Goal: Transaction & Acquisition: Subscribe to service/newsletter

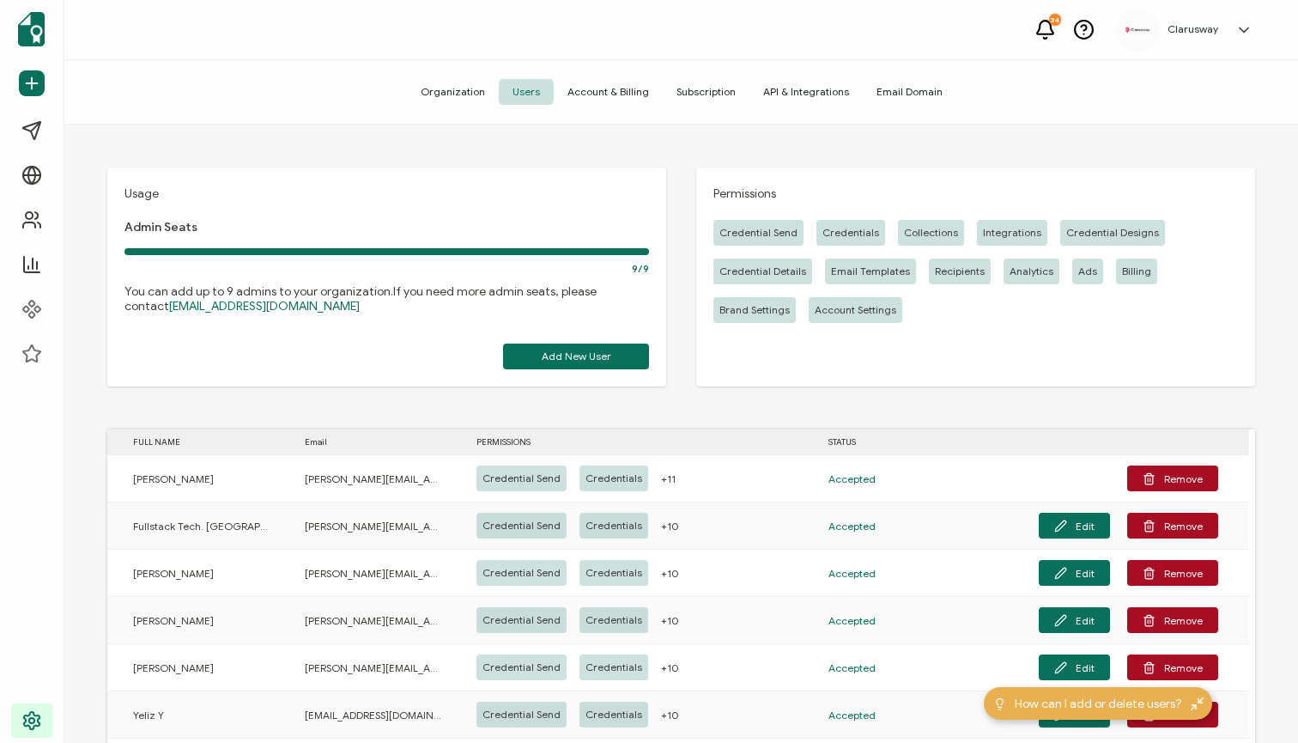
scroll to position [176, 0]
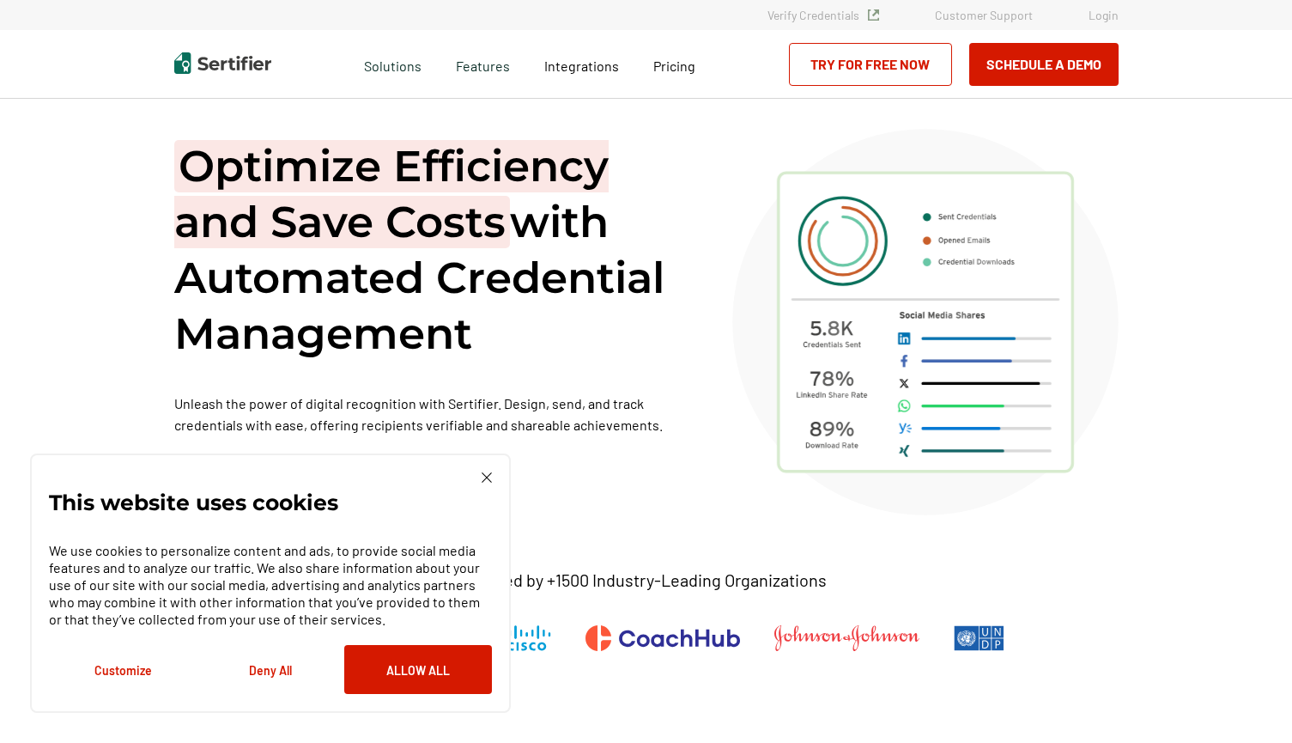
click at [677, 78] on div "Pricing" at bounding box center [674, 64] width 76 height 69
click at [689, 66] on span "Pricing" at bounding box center [674, 66] width 42 height 16
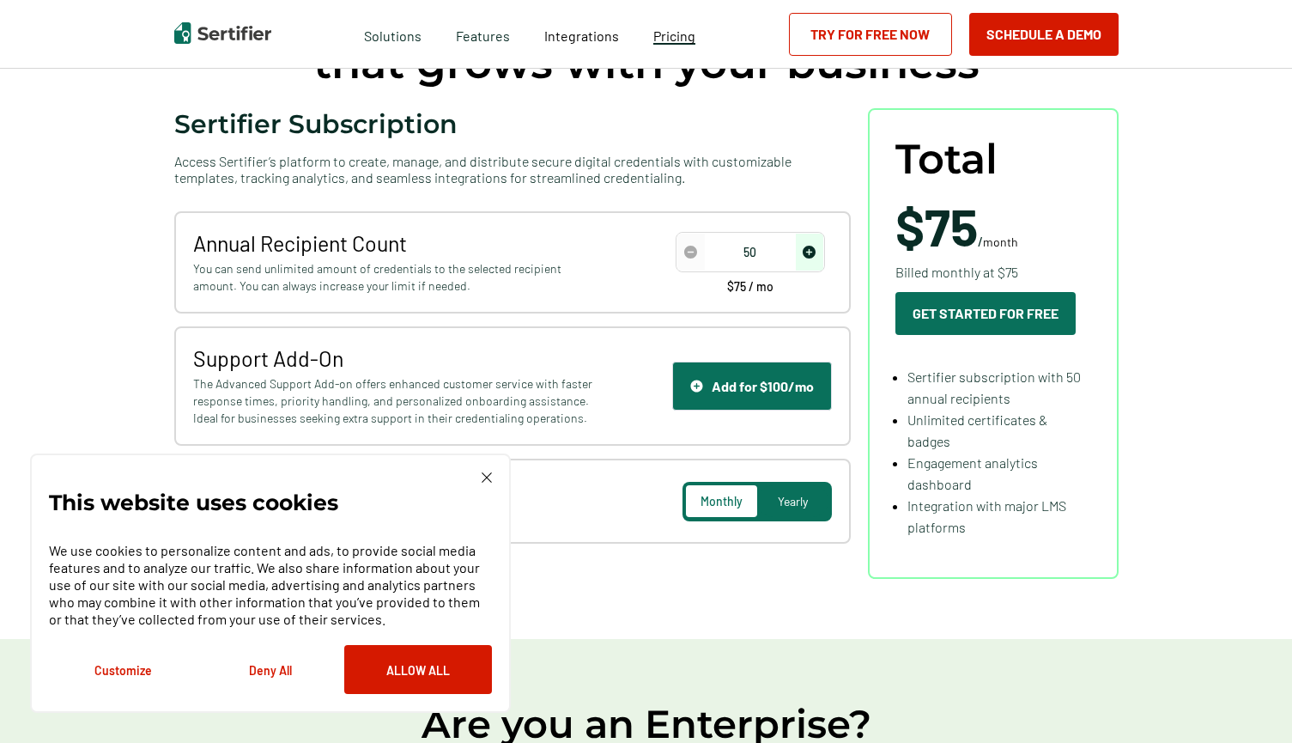
scroll to position [183, 0]
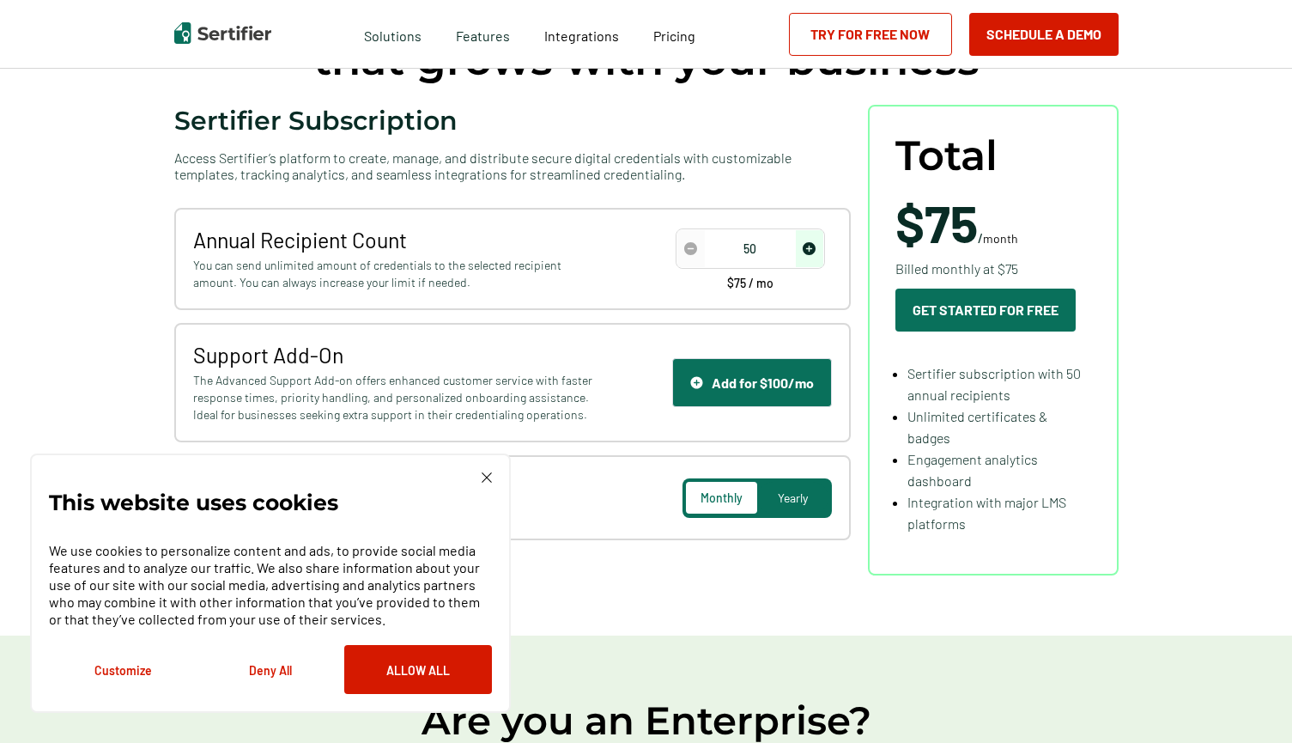
click at [811, 244] on img "increase number" at bounding box center [809, 248] width 13 height 13
click at [691, 248] on img "decrease number" at bounding box center [690, 248] width 13 height 13
click at [816, 252] on img "increase number" at bounding box center [809, 248] width 13 height 13
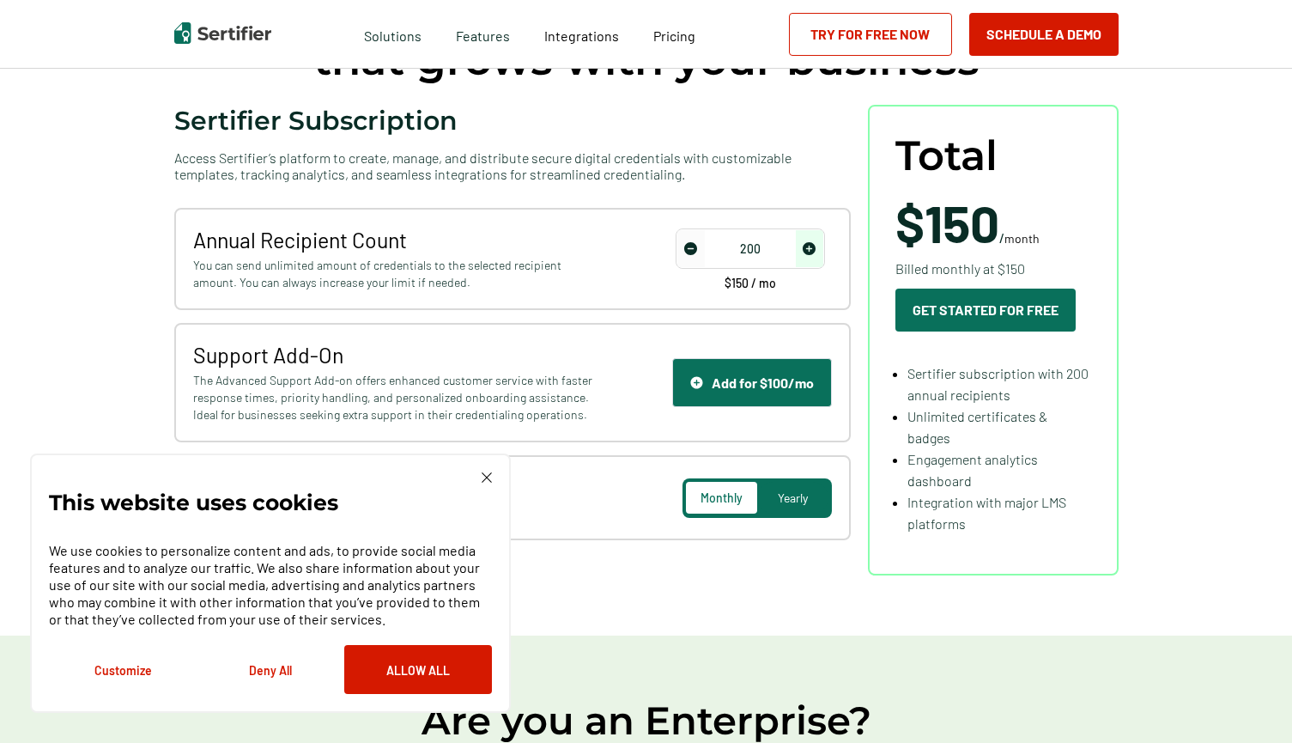
click at [482, 476] on img at bounding box center [487, 477] width 10 height 10
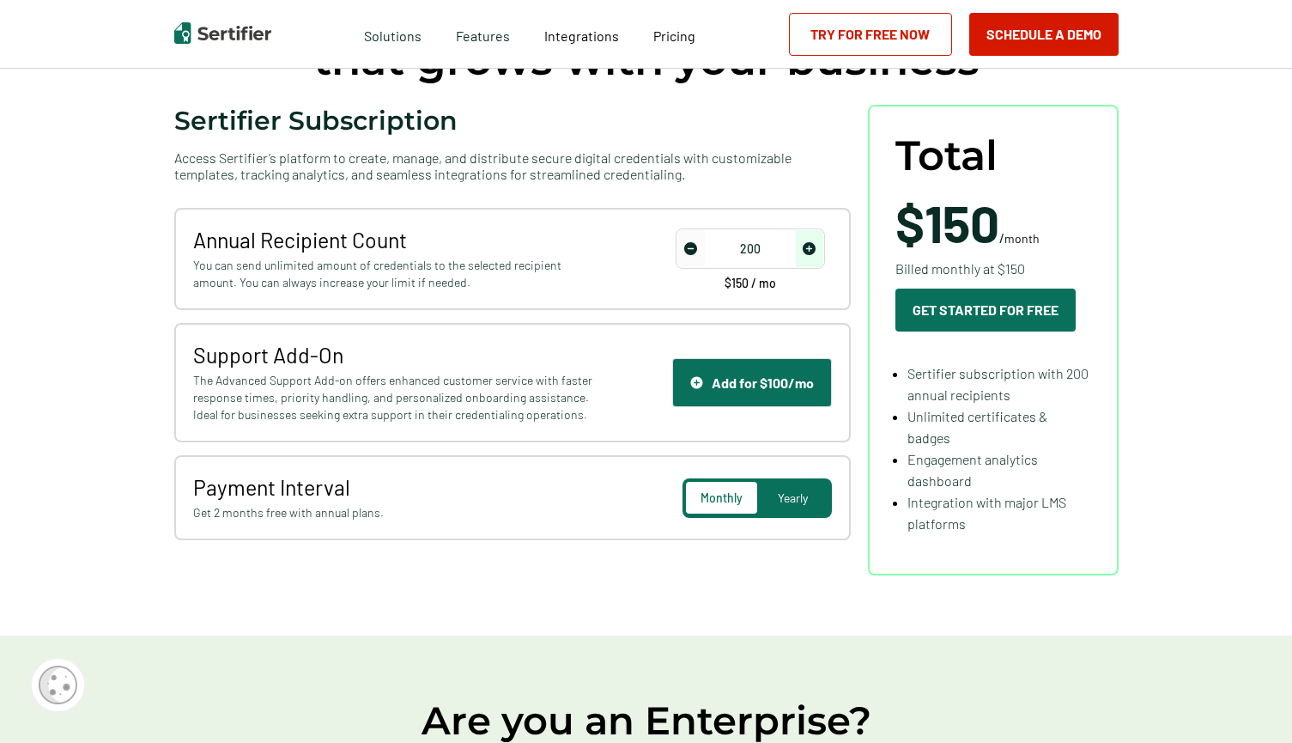
click at [814, 248] on img "increase number" at bounding box center [809, 248] width 13 height 13
click at [691, 245] on img "decrease number" at bounding box center [690, 248] width 13 height 13
click at [789, 504] on span "Yearly" at bounding box center [793, 497] width 30 height 15
click at [725, 495] on span "Monthly" at bounding box center [721, 497] width 41 height 15
click at [694, 252] on img "decrease number" at bounding box center [690, 248] width 13 height 13
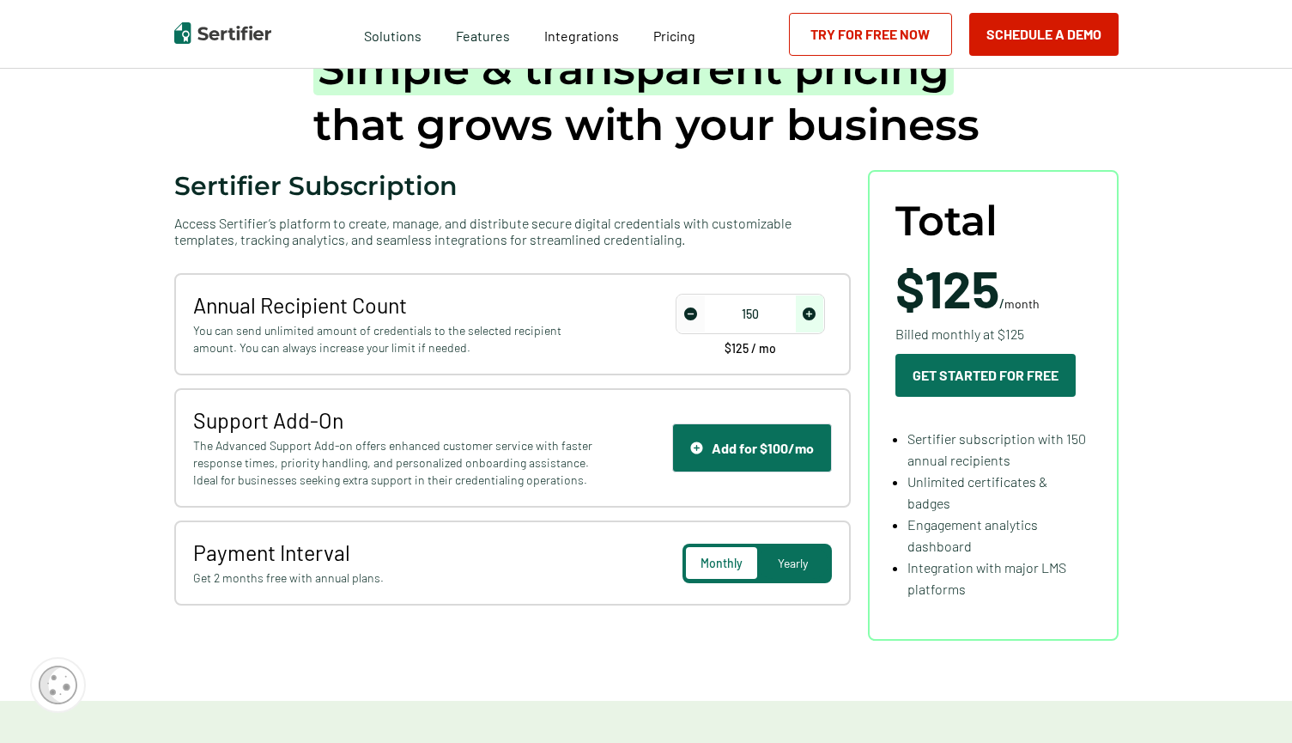
scroll to position [59, 3]
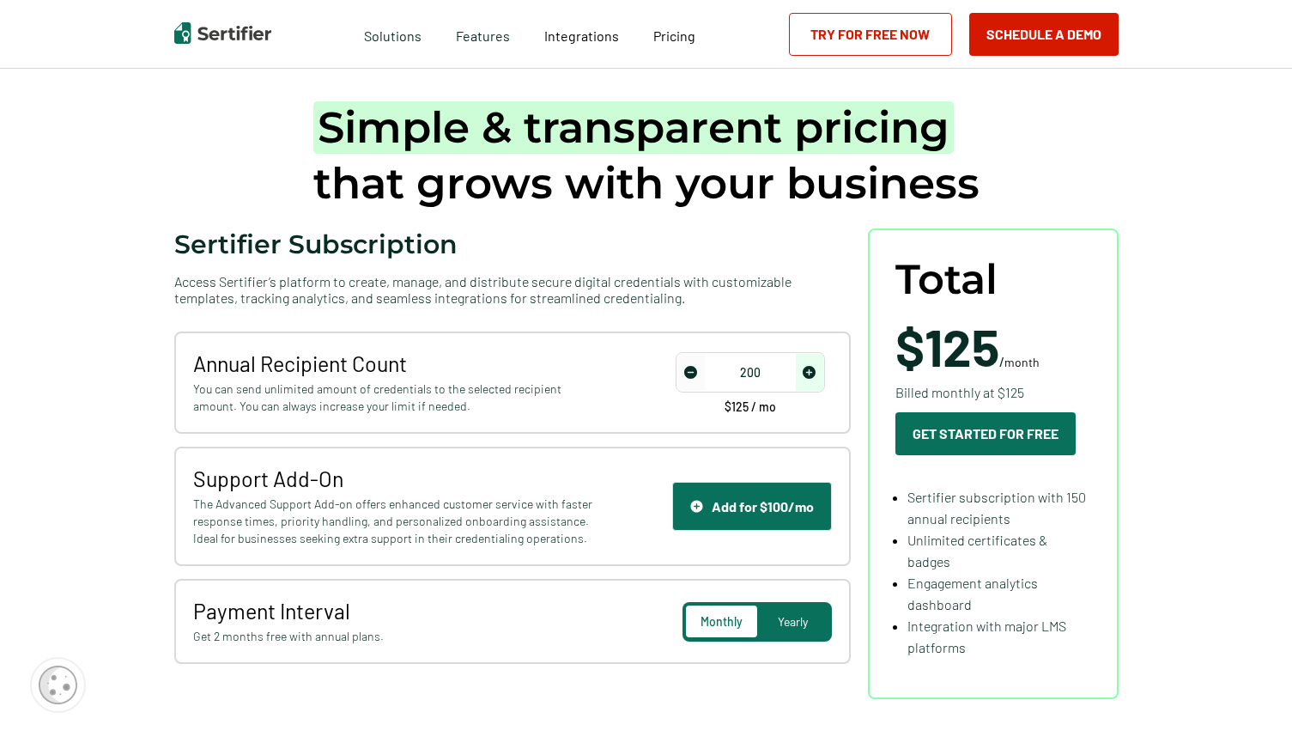
click at [812, 373] on img "increase number" at bounding box center [809, 372] width 13 height 13
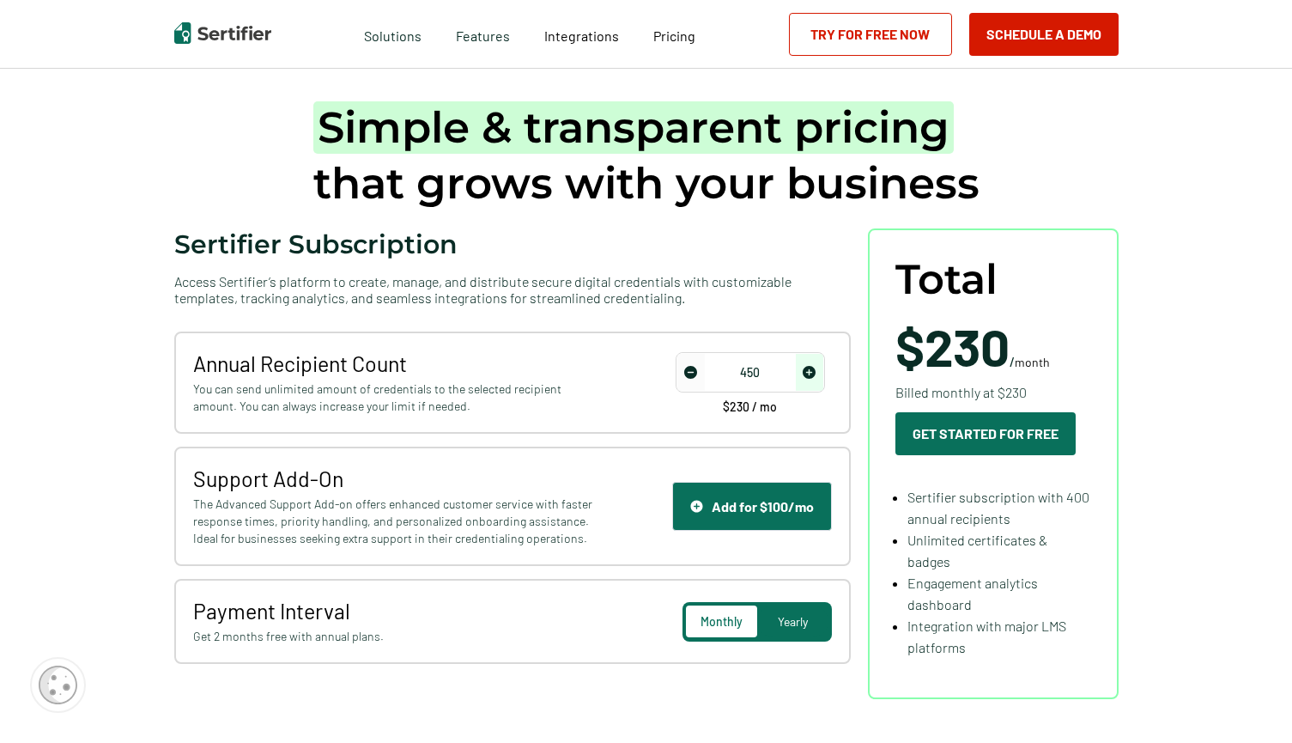
click at [811, 371] on img "increase number" at bounding box center [809, 372] width 13 height 13
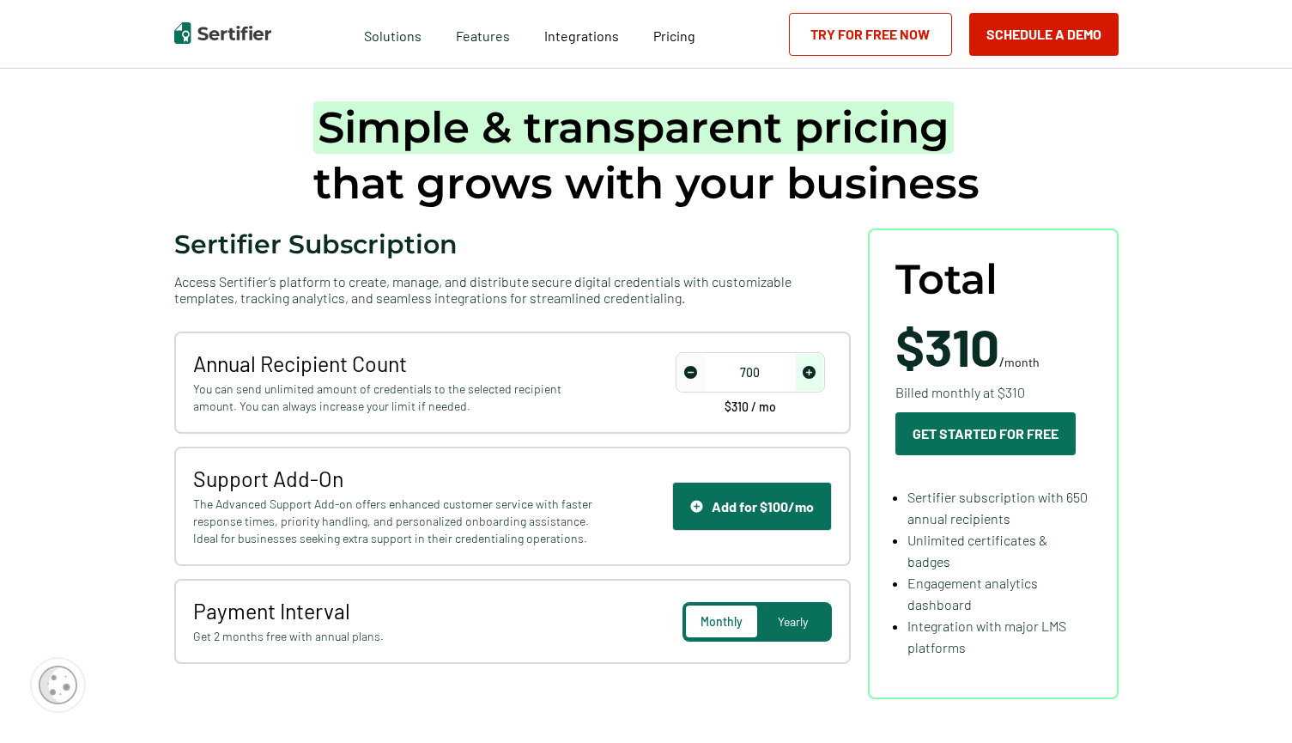
click at [811, 371] on img "increase number" at bounding box center [809, 372] width 13 height 13
click at [684, 363] on span "decrease number" at bounding box center [690, 372] width 27 height 37
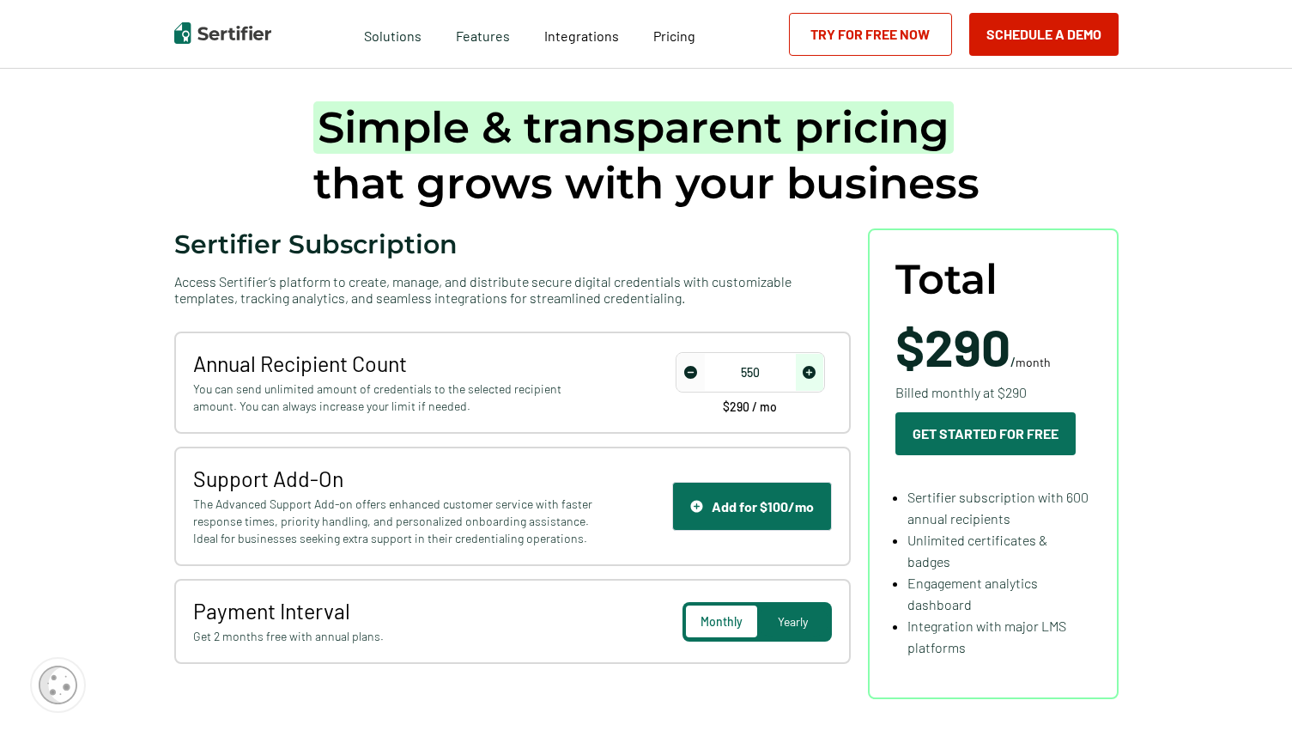
click at [684, 363] on span "decrease number" at bounding box center [690, 372] width 27 height 37
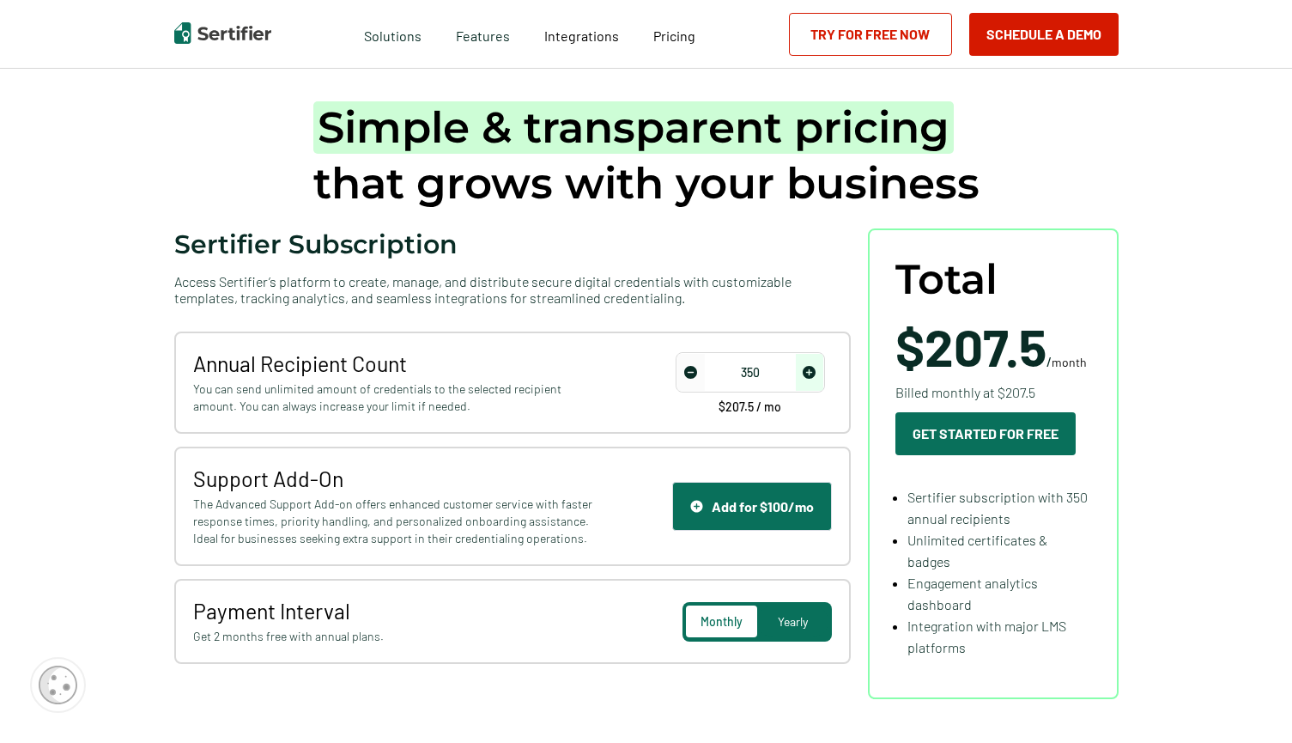
click at [684, 363] on span "decrease number" at bounding box center [690, 372] width 27 height 37
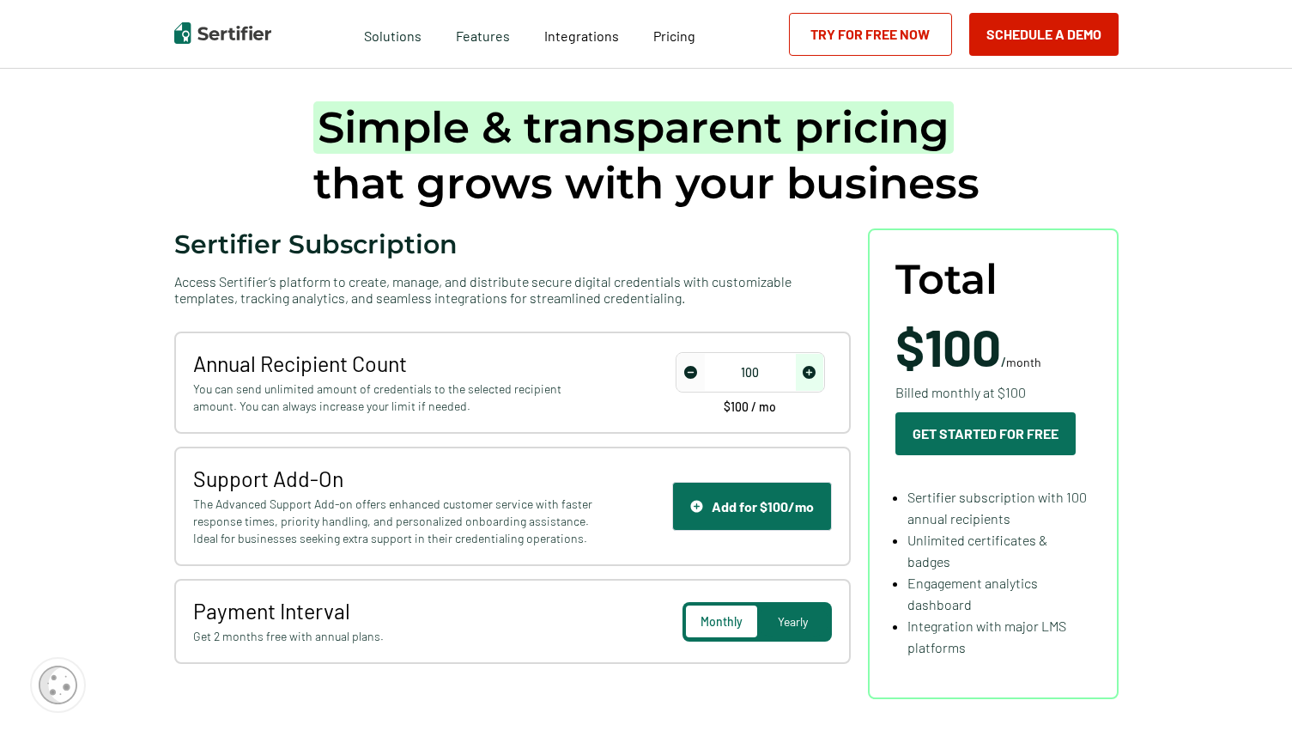
click at [399, 512] on span "The Advanced Support Add-on offers enhanced customer service with faster respon…" at bounding box center [395, 521] width 404 height 52
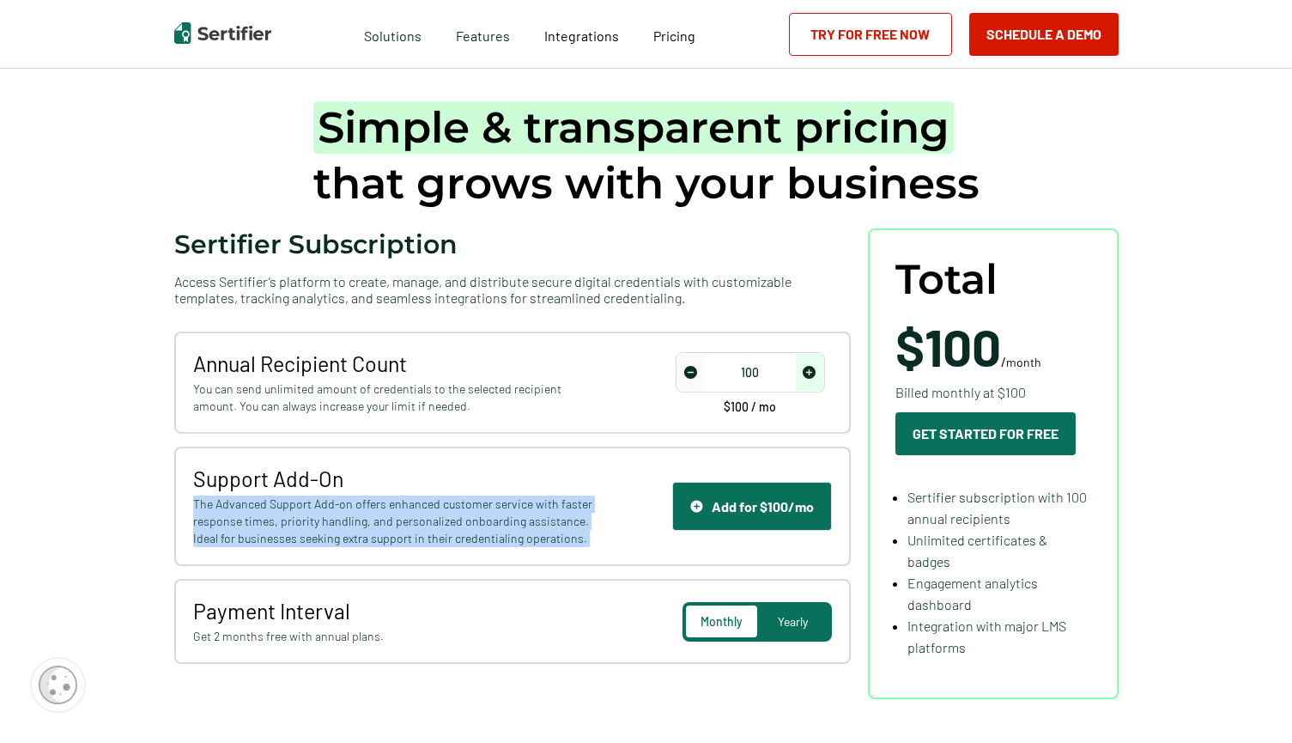
click at [347, 519] on span "The Advanced Support Add-on offers enhanced customer service with faster respon…" at bounding box center [395, 521] width 404 height 52
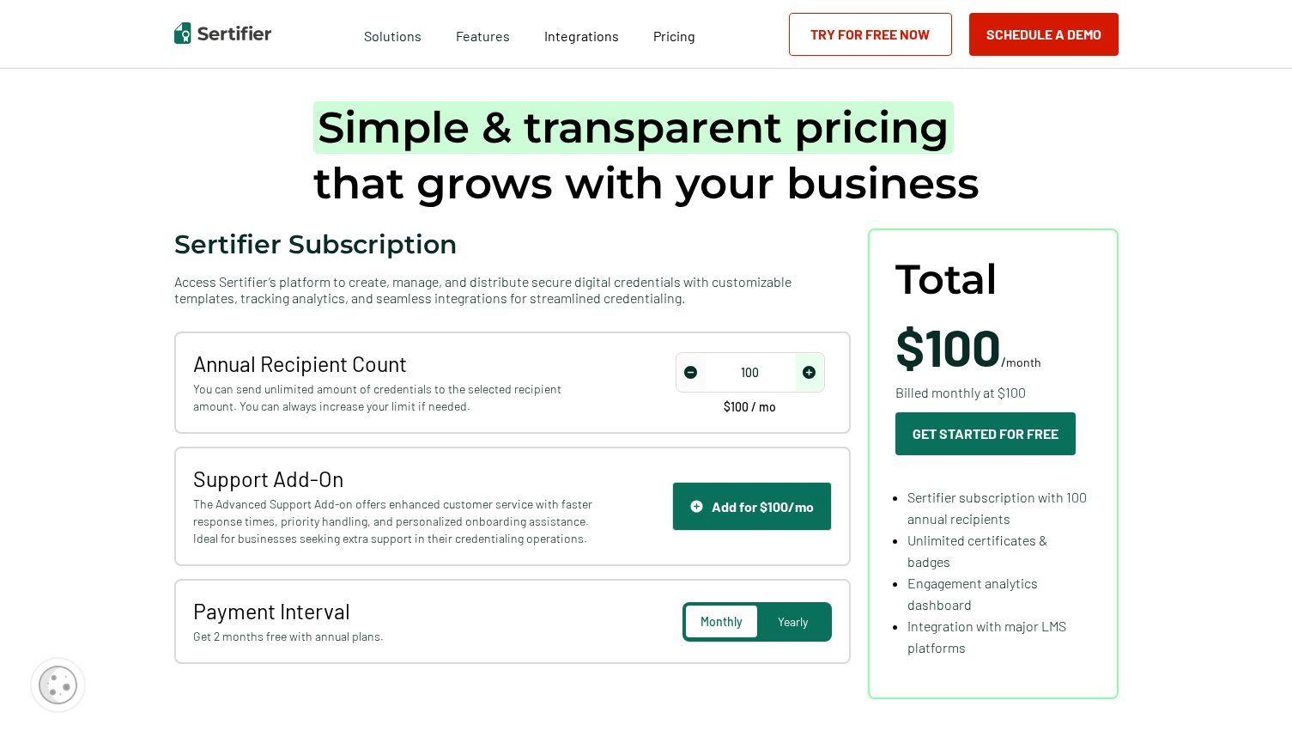
click at [347, 519] on span "The Advanced Support Add-on offers enhanced customer service with faster respon…" at bounding box center [395, 521] width 404 height 52
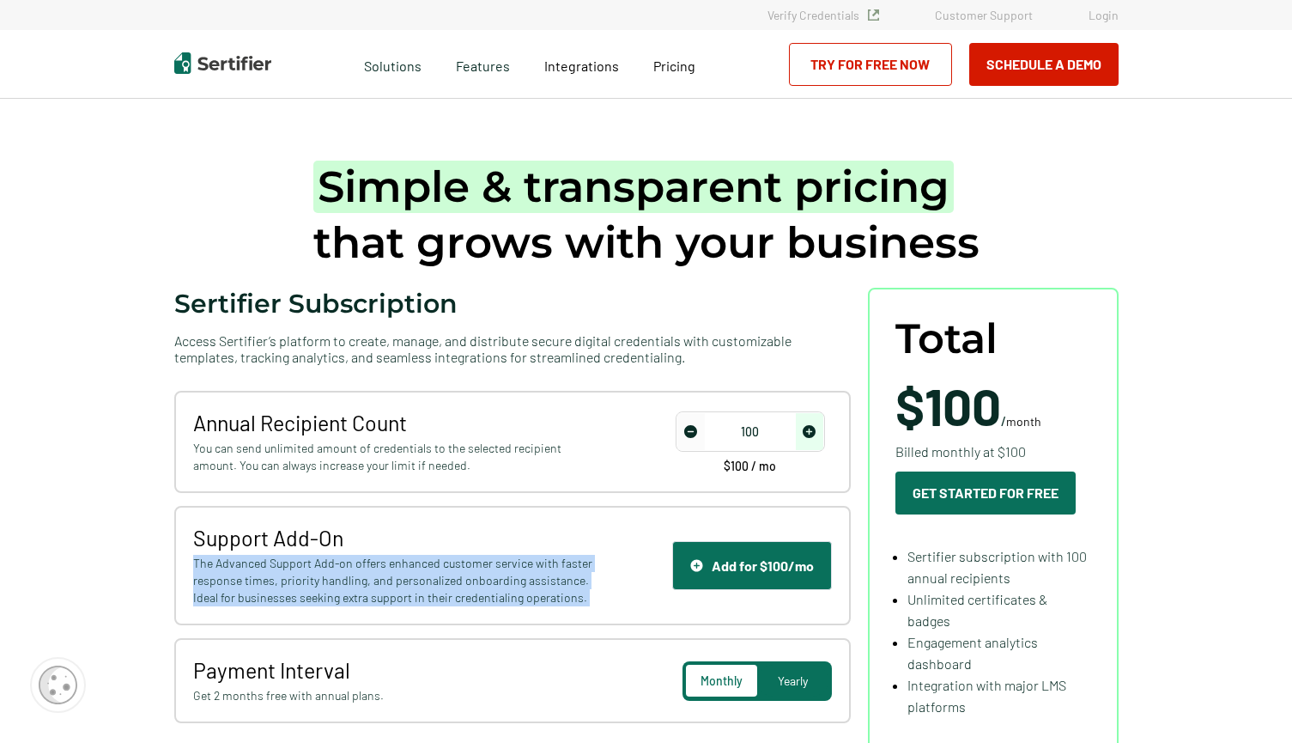
scroll to position [0, 3]
click at [808, 436] on img "increase number" at bounding box center [809, 431] width 13 height 13
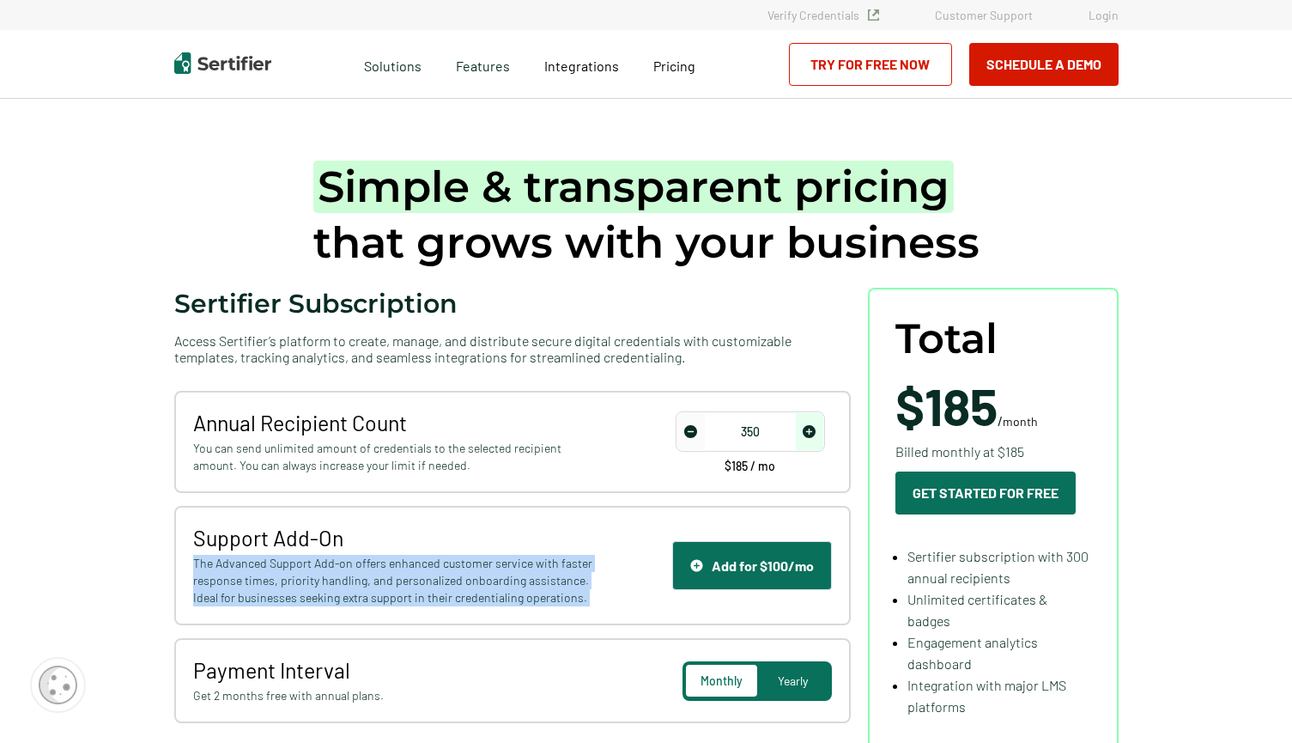
click at [808, 436] on img "increase number" at bounding box center [809, 431] width 13 height 13
click at [760, 553] on button "Add for $100/mo" at bounding box center [752, 565] width 160 height 49
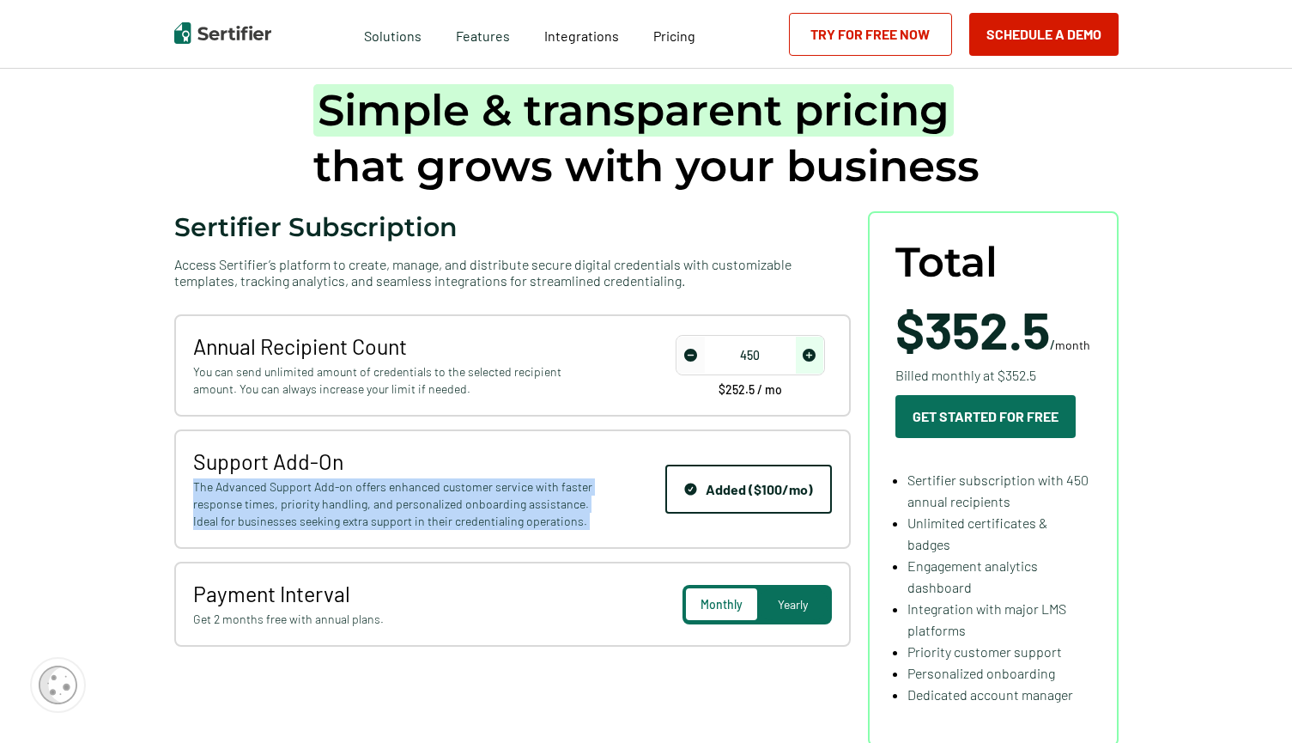
scroll to position [81, 3]
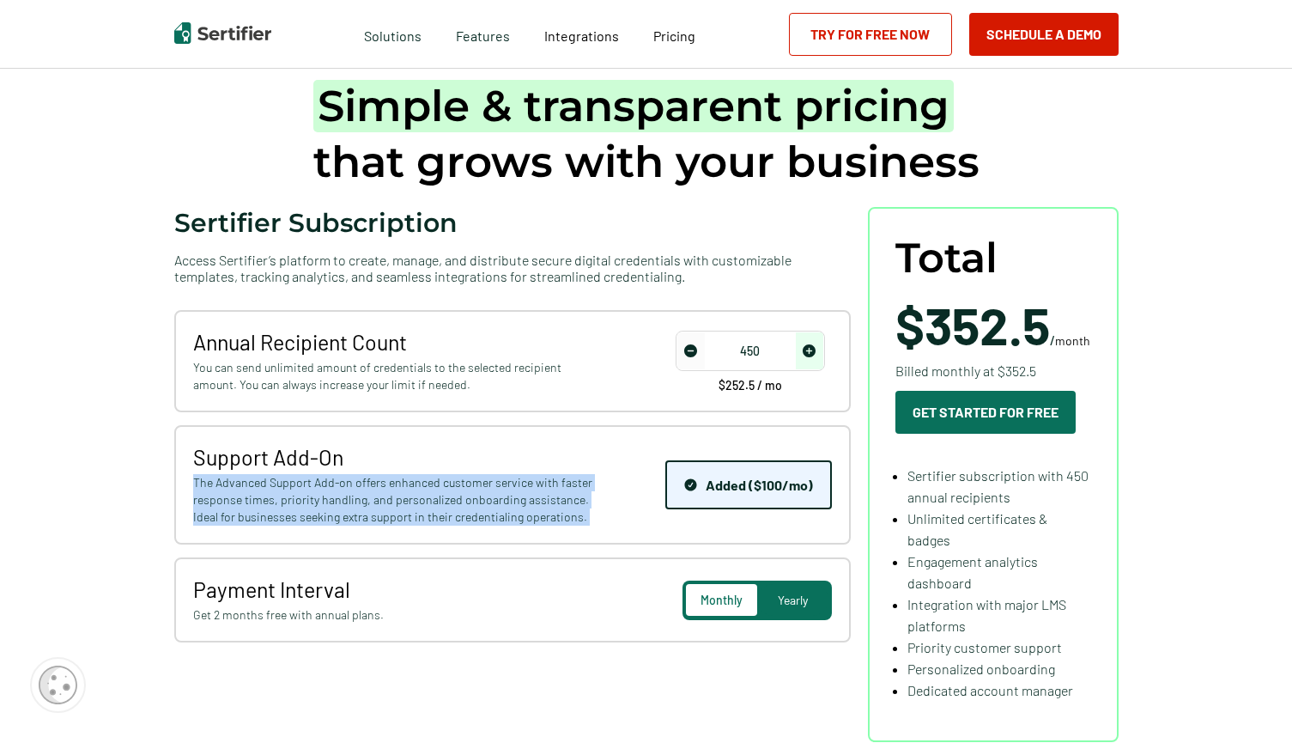
click at [697, 470] on button "Added ($100/mo)" at bounding box center [748, 484] width 167 height 49
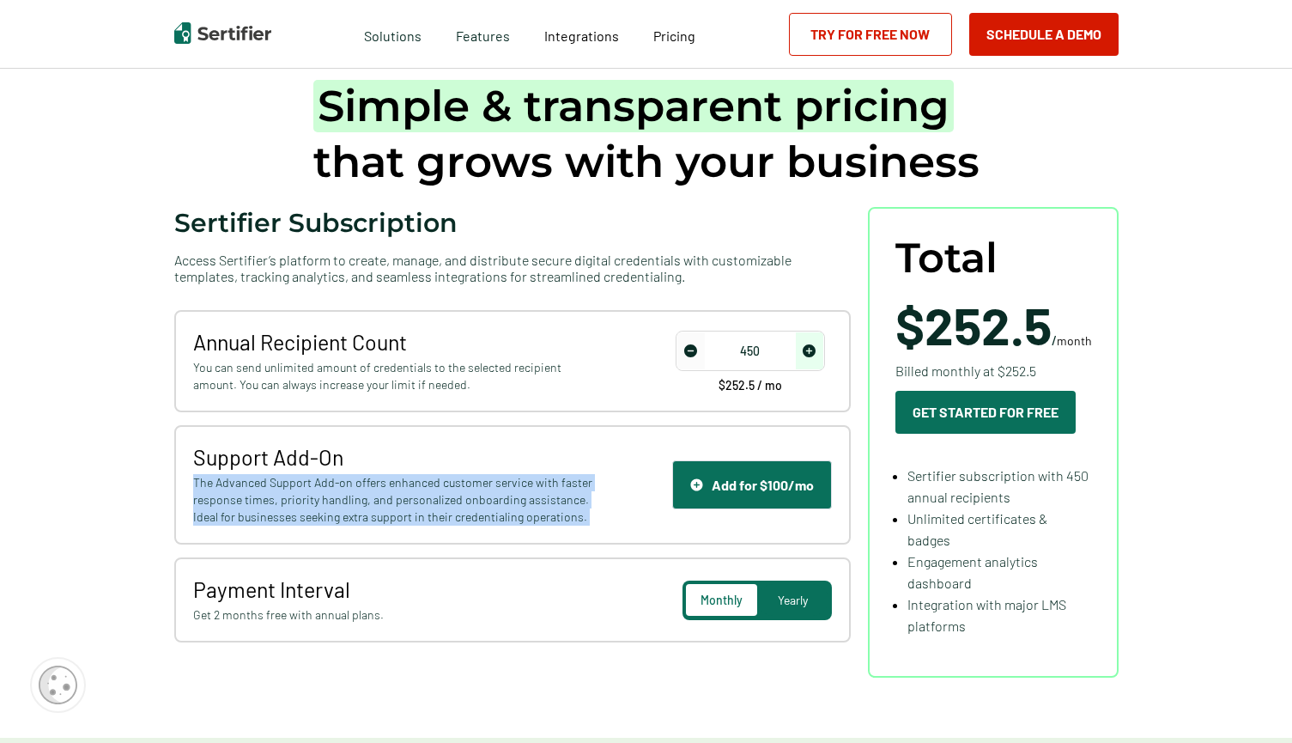
click at [689, 351] on img "decrease number" at bounding box center [690, 350] width 13 height 13
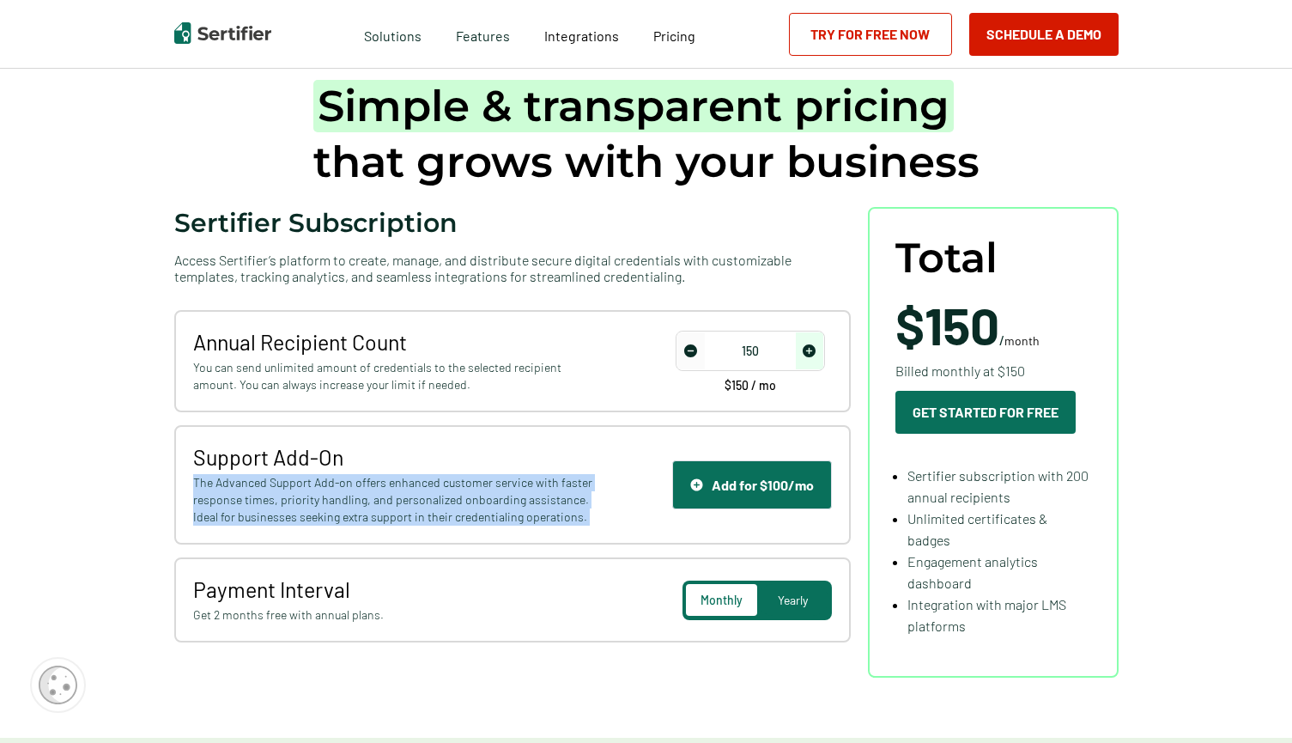
click at [689, 351] on img "decrease number" at bounding box center [690, 350] width 13 height 13
click at [816, 354] on span "increase number" at bounding box center [809, 350] width 27 height 37
click at [968, 457] on div "Total $125 / month Billed monthly at $125 Get Started For Free Sertifier subscr…" at bounding box center [993, 442] width 196 height 416
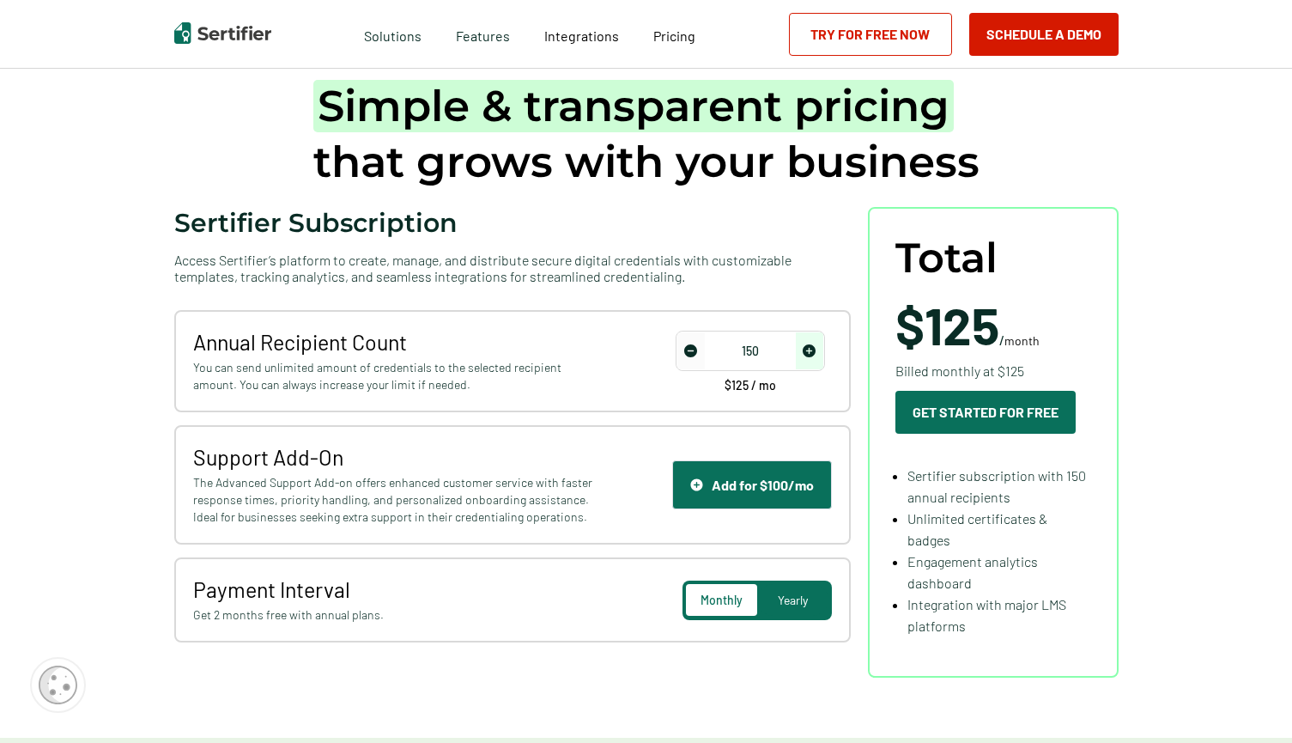
click at [968, 457] on div "Total $125 / month Billed monthly at $125 Get Started For Free Sertifier subscr…" at bounding box center [993, 442] width 196 height 416
click at [972, 486] on li "Sertifier subscription with 150 annual recipients" at bounding box center [1000, 485] width 184 height 43
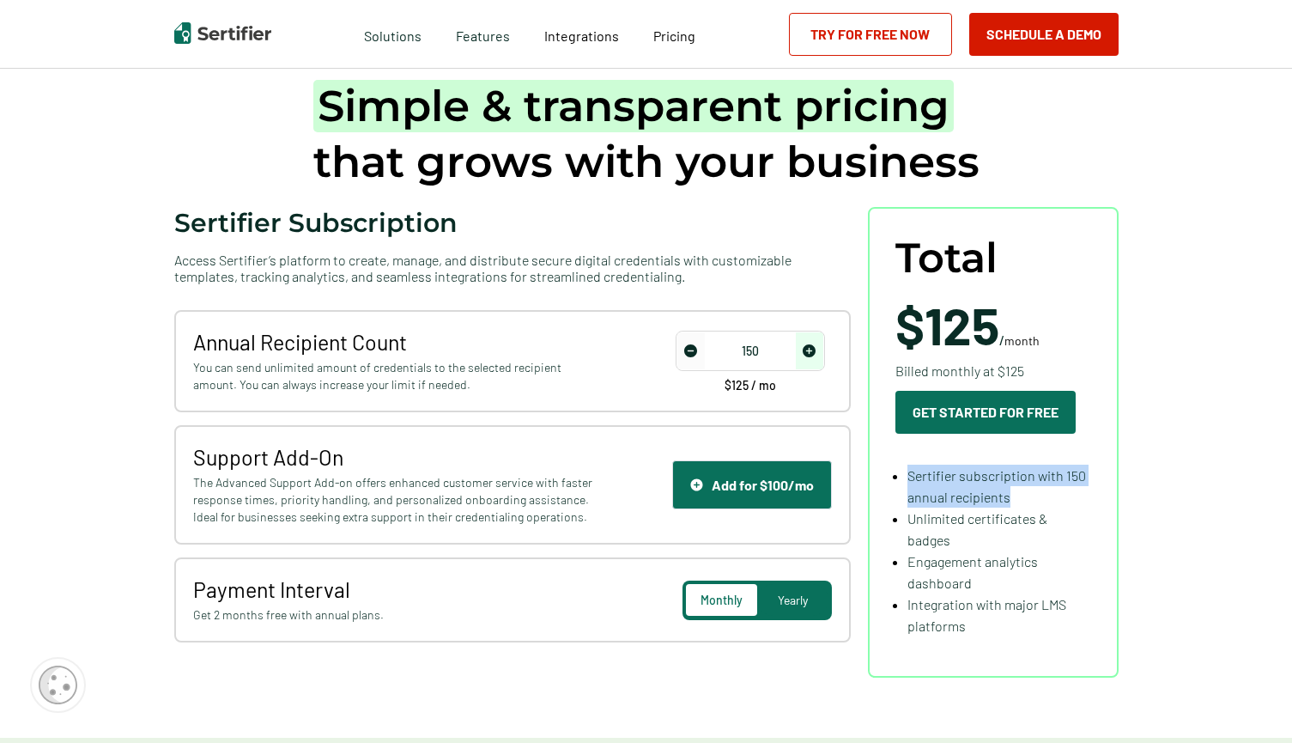
click at [950, 483] on span "Sertifier subscription with 150 annual recipients" at bounding box center [997, 486] width 179 height 38
click at [954, 518] on span "Unlimited certificates & badges" at bounding box center [978, 529] width 140 height 38
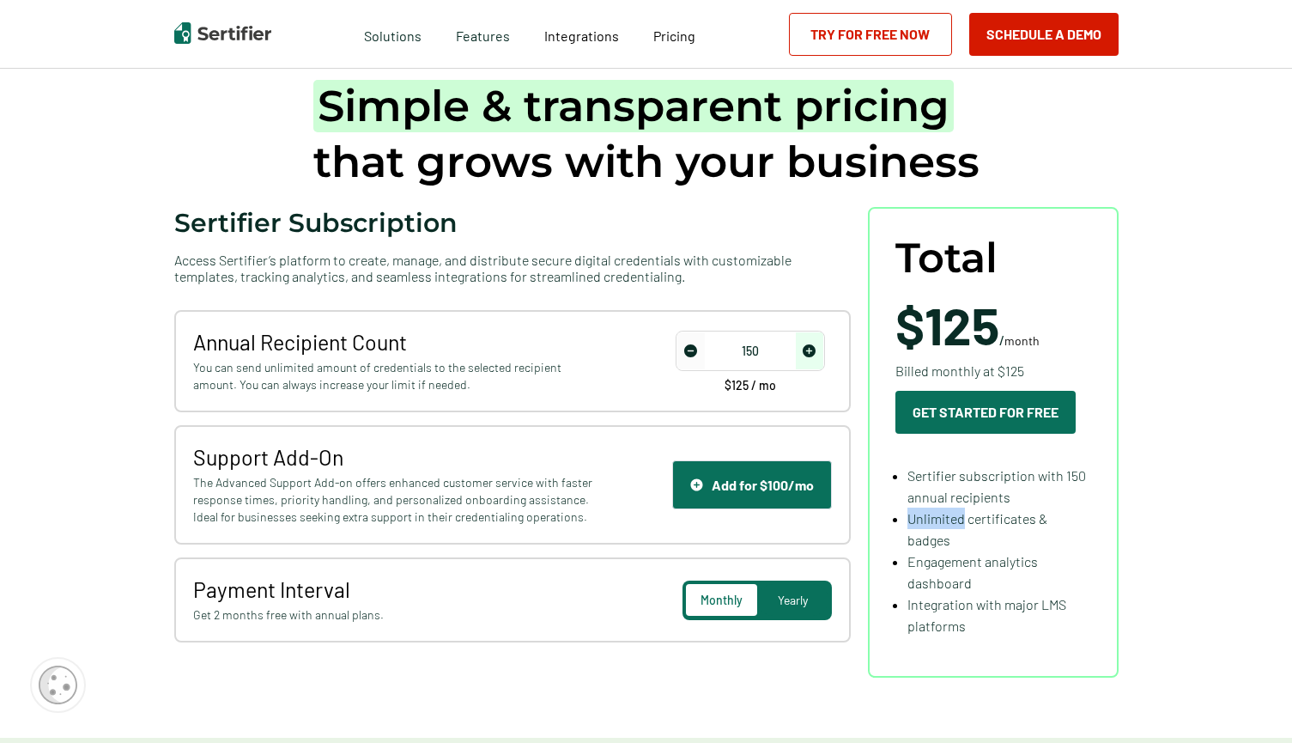
click at [954, 518] on span "Unlimited certificates & badges" at bounding box center [978, 529] width 140 height 38
click at [962, 555] on span "Engagement analytics dashboard" at bounding box center [973, 572] width 131 height 38
click at [963, 605] on span "Integration with major LMS platforms" at bounding box center [987, 615] width 159 height 38
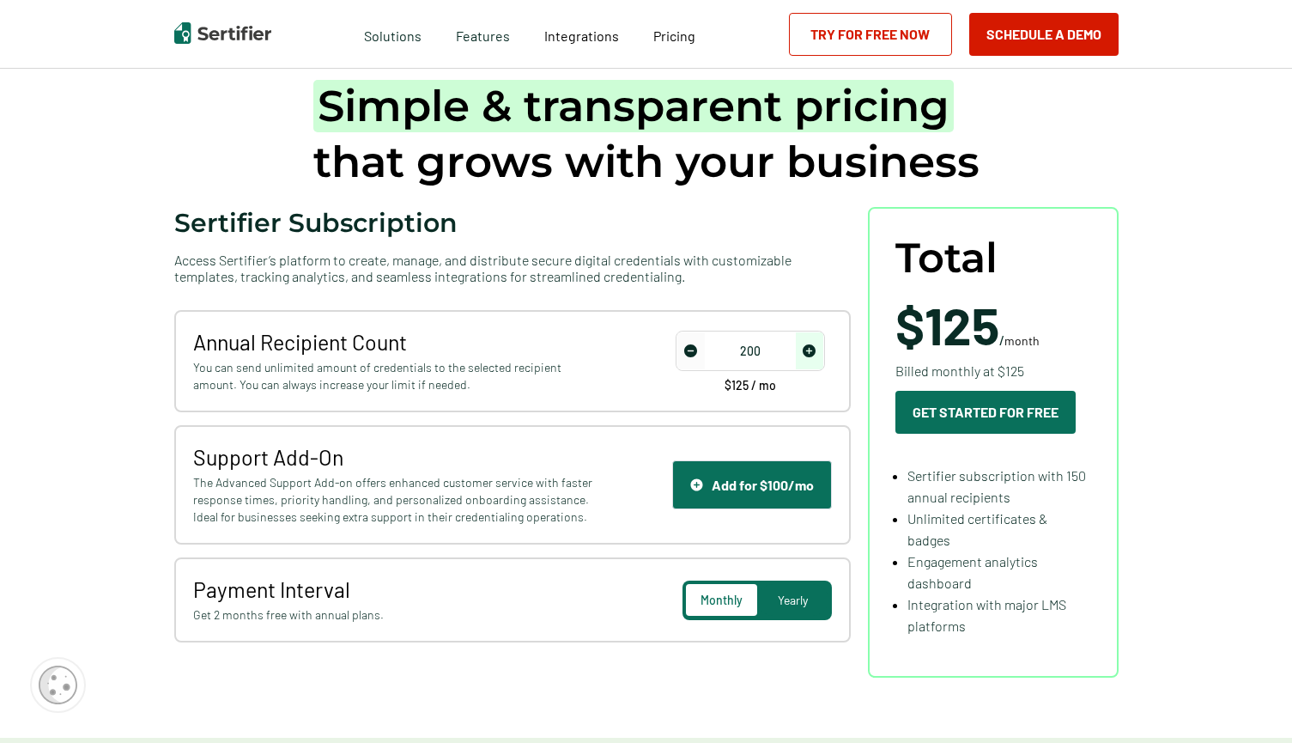
click at [812, 355] on img "increase number" at bounding box center [809, 350] width 13 height 13
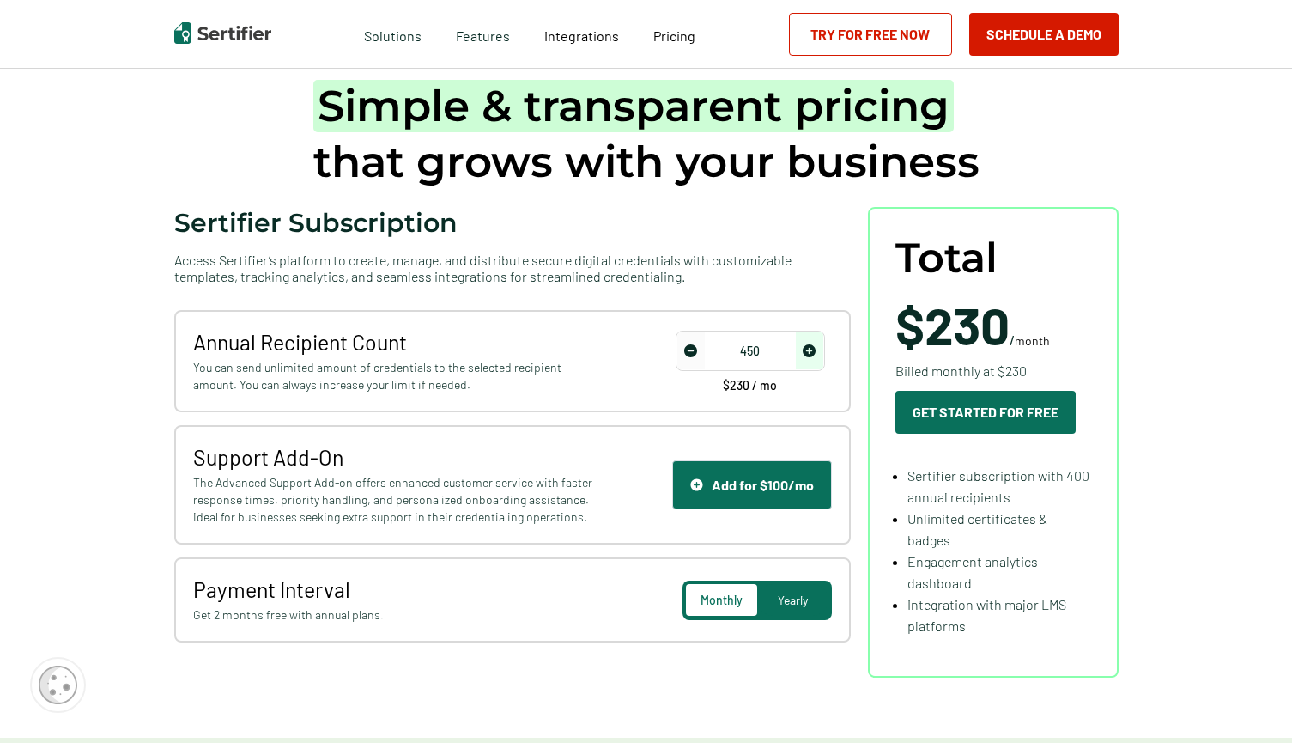
click at [812, 355] on img "increase number" at bounding box center [809, 350] width 13 height 13
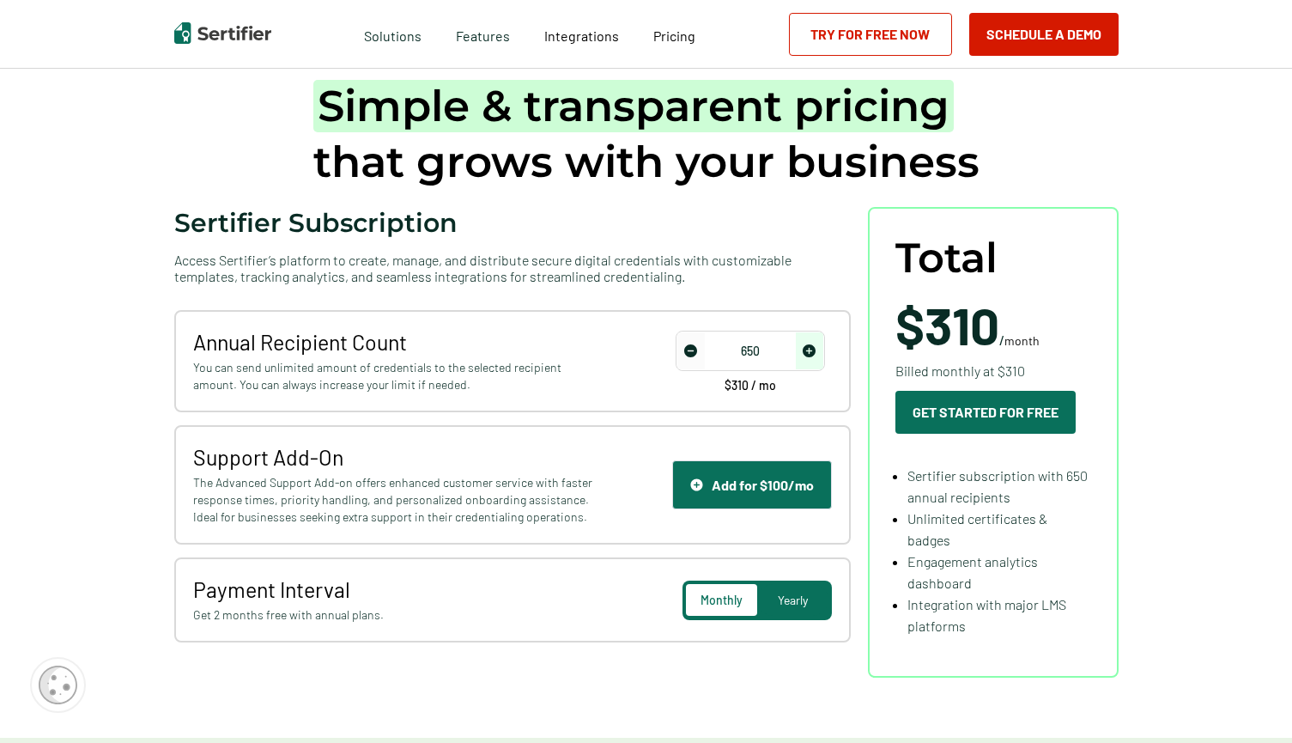
click at [812, 355] on img "increase number" at bounding box center [809, 350] width 13 height 13
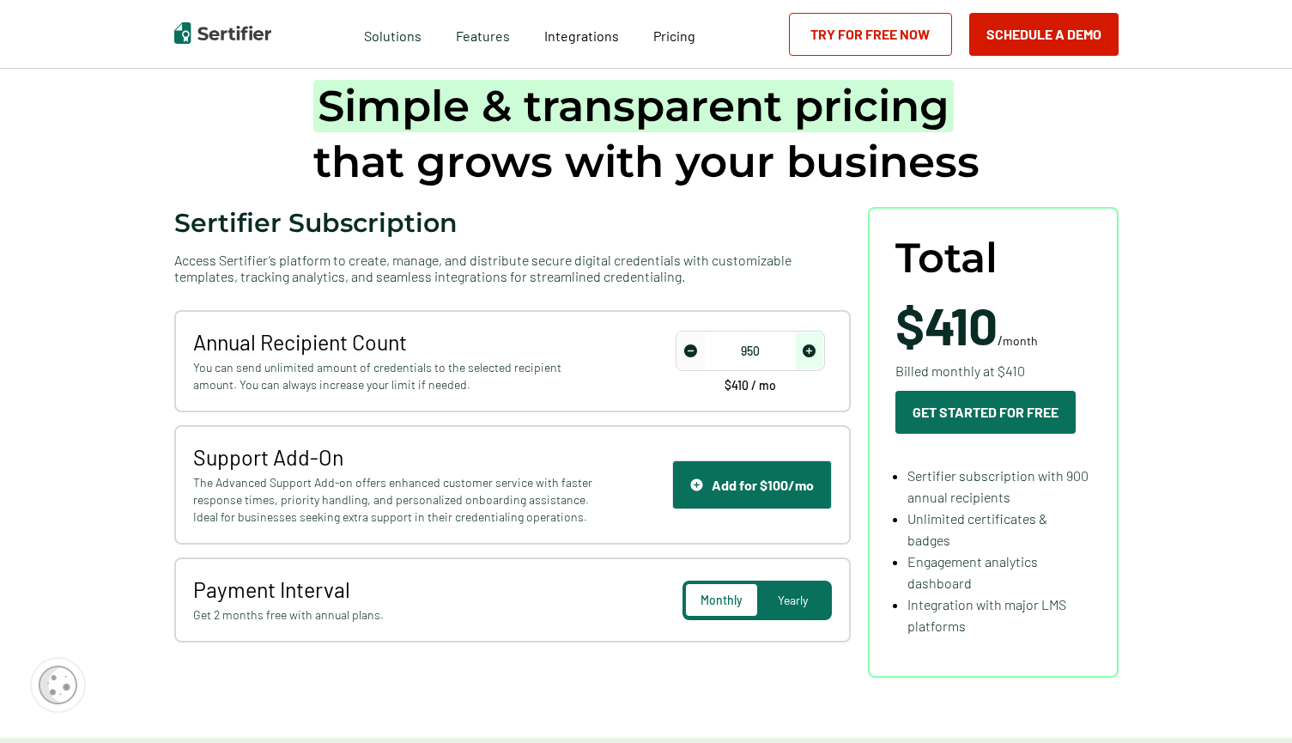
click at [812, 355] on img "increase number" at bounding box center [809, 350] width 13 height 13
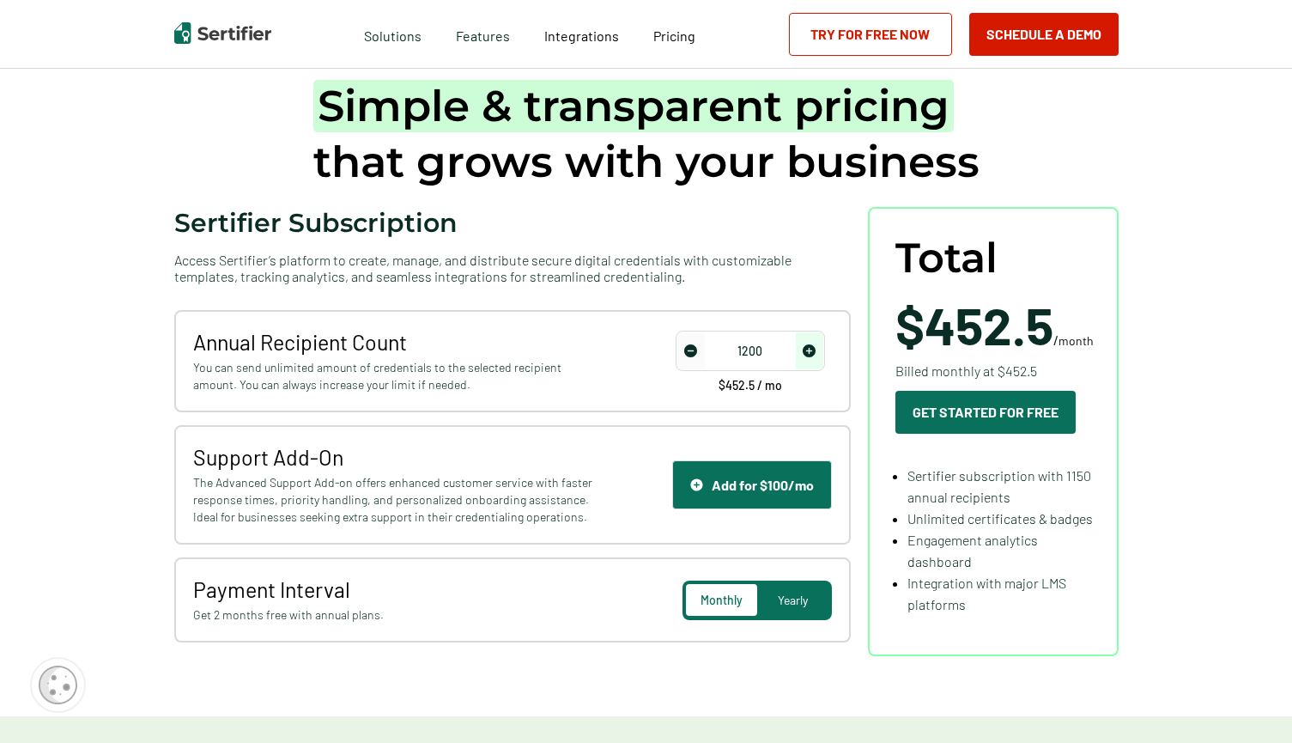
click at [812, 355] on img "increase number" at bounding box center [809, 350] width 13 height 13
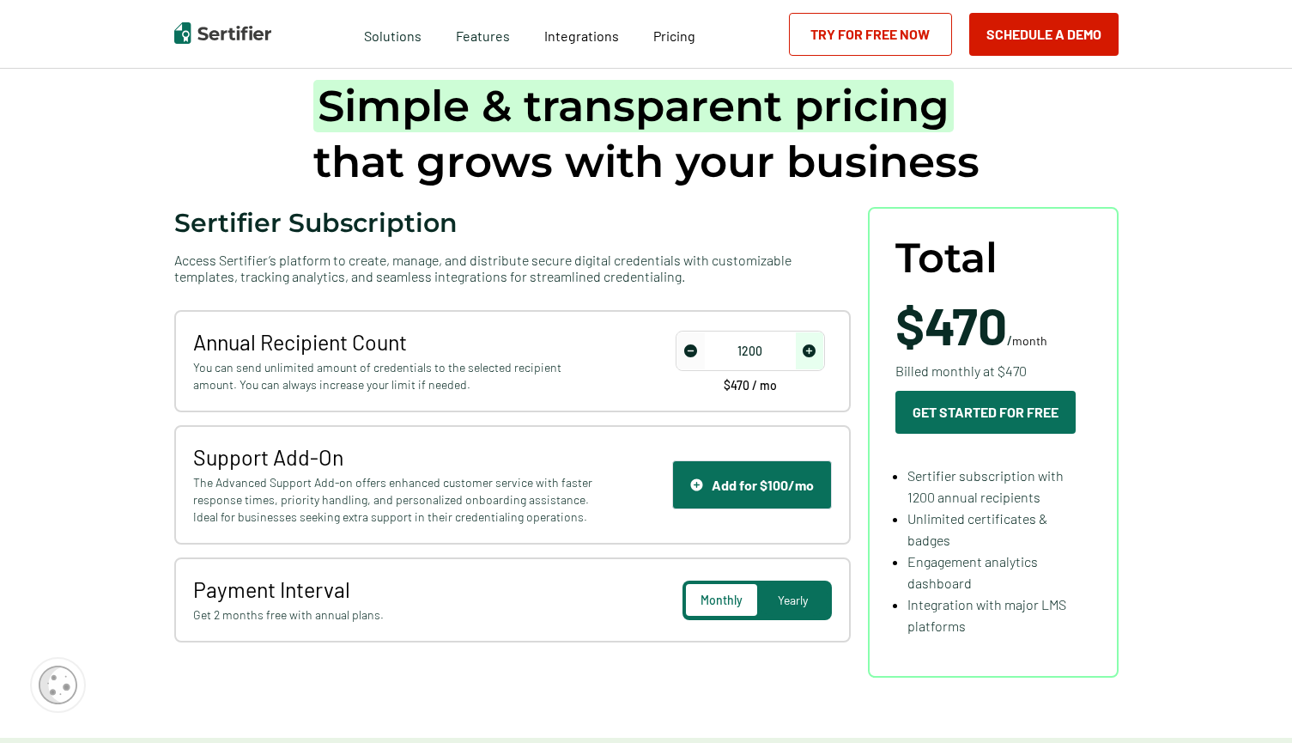
click at [696, 352] on img "decrease number" at bounding box center [690, 350] width 13 height 13
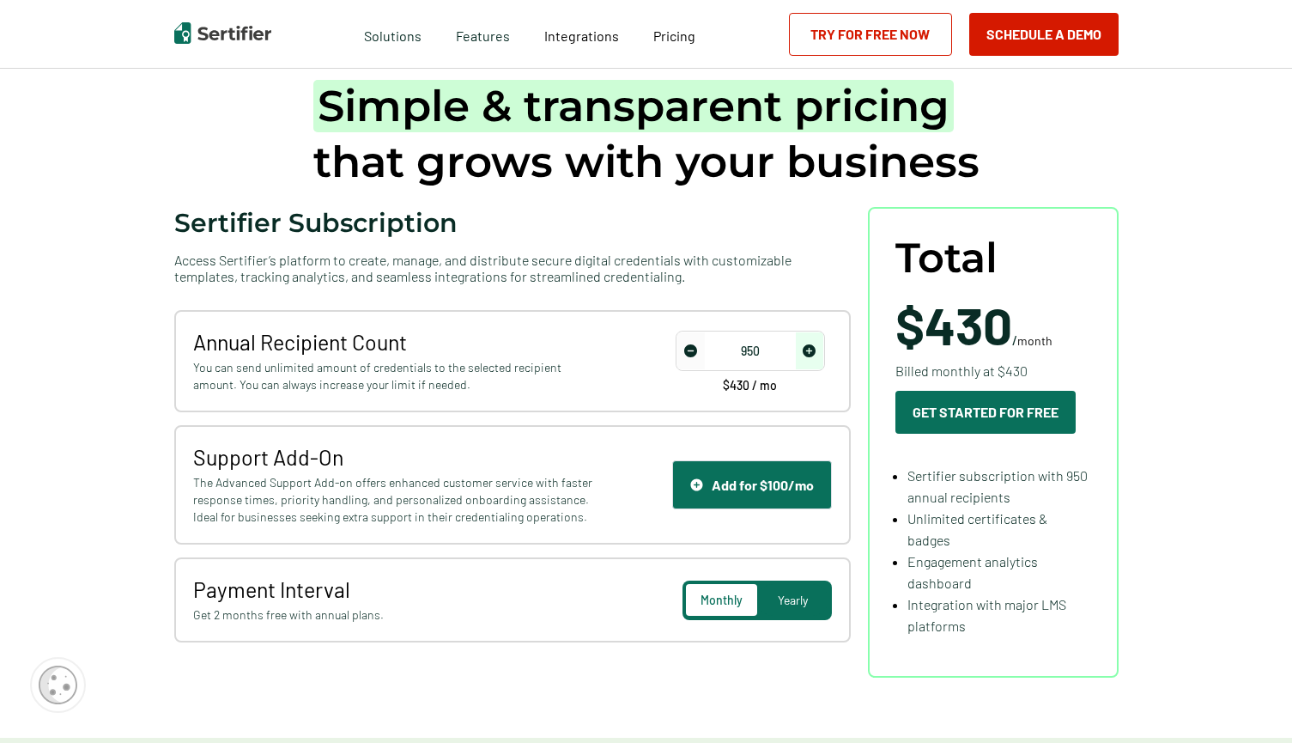
click at [694, 351] on img "decrease number" at bounding box center [690, 350] width 13 height 13
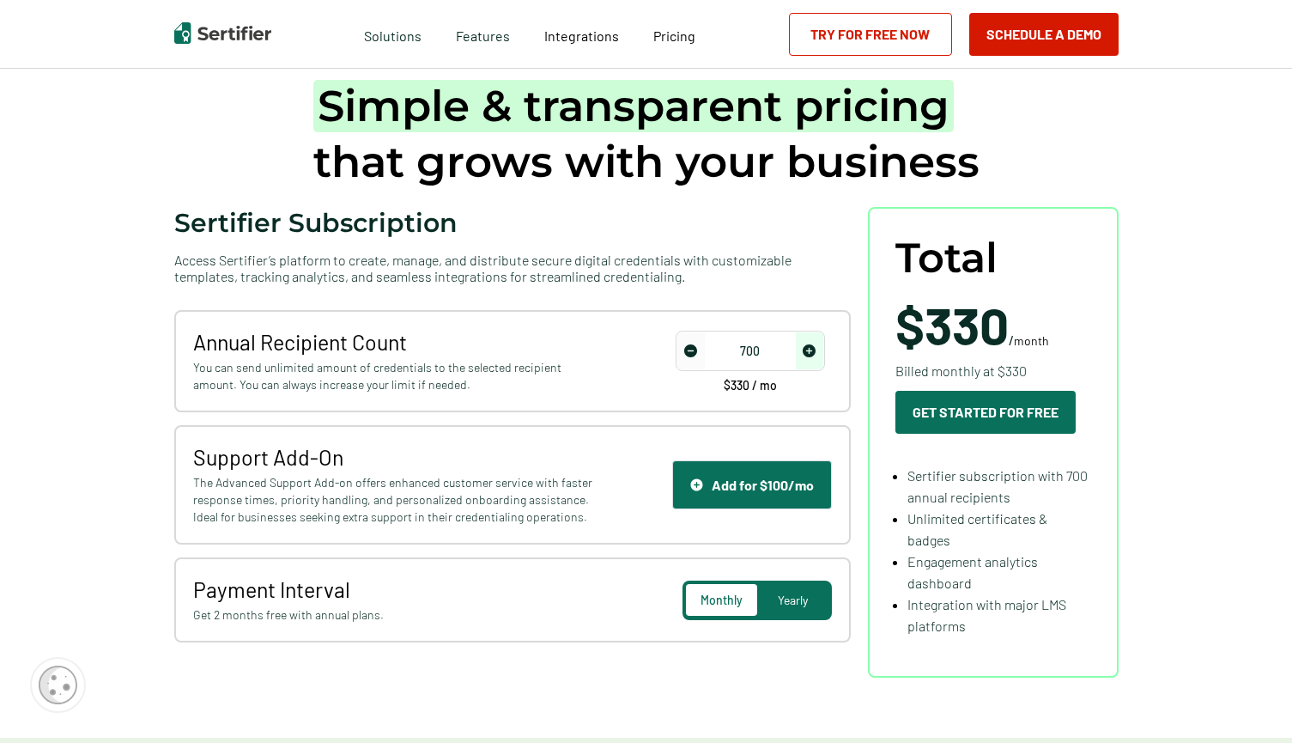
click at [694, 351] on img "decrease number" at bounding box center [690, 350] width 13 height 13
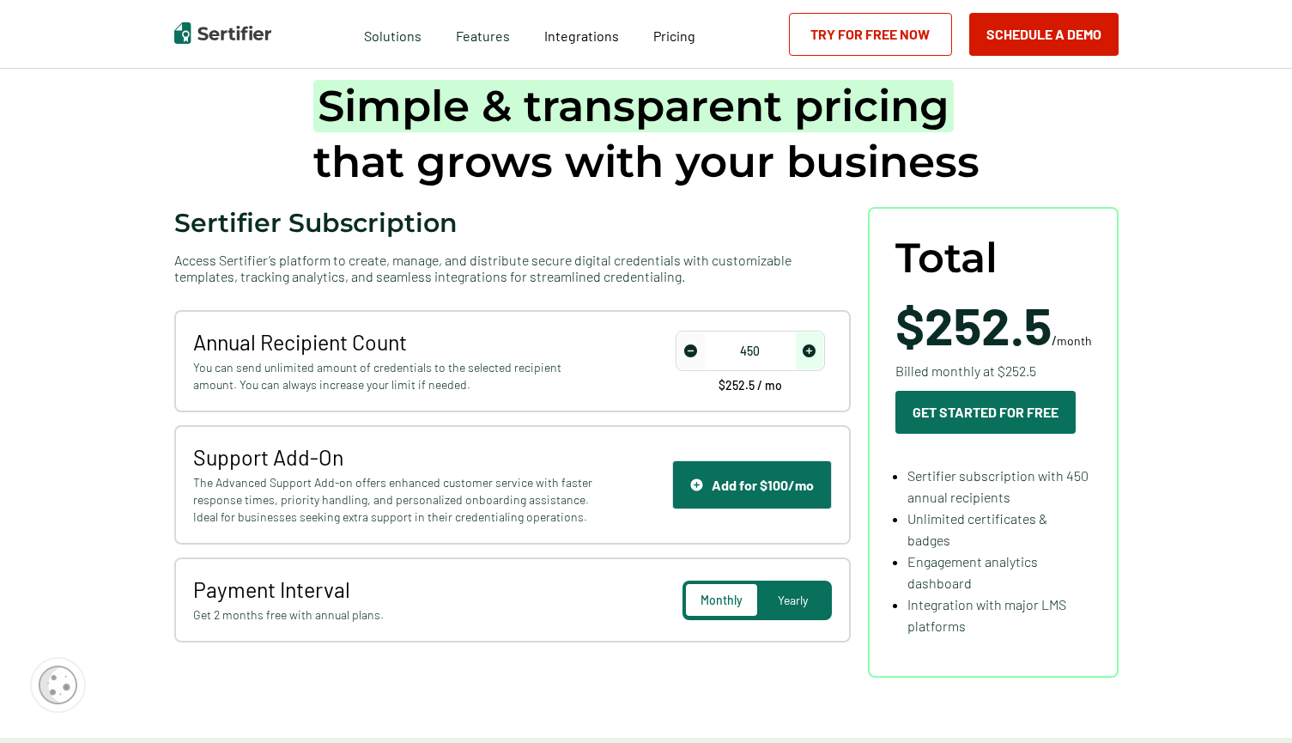
click at [694, 351] on img "decrease number" at bounding box center [690, 350] width 13 height 13
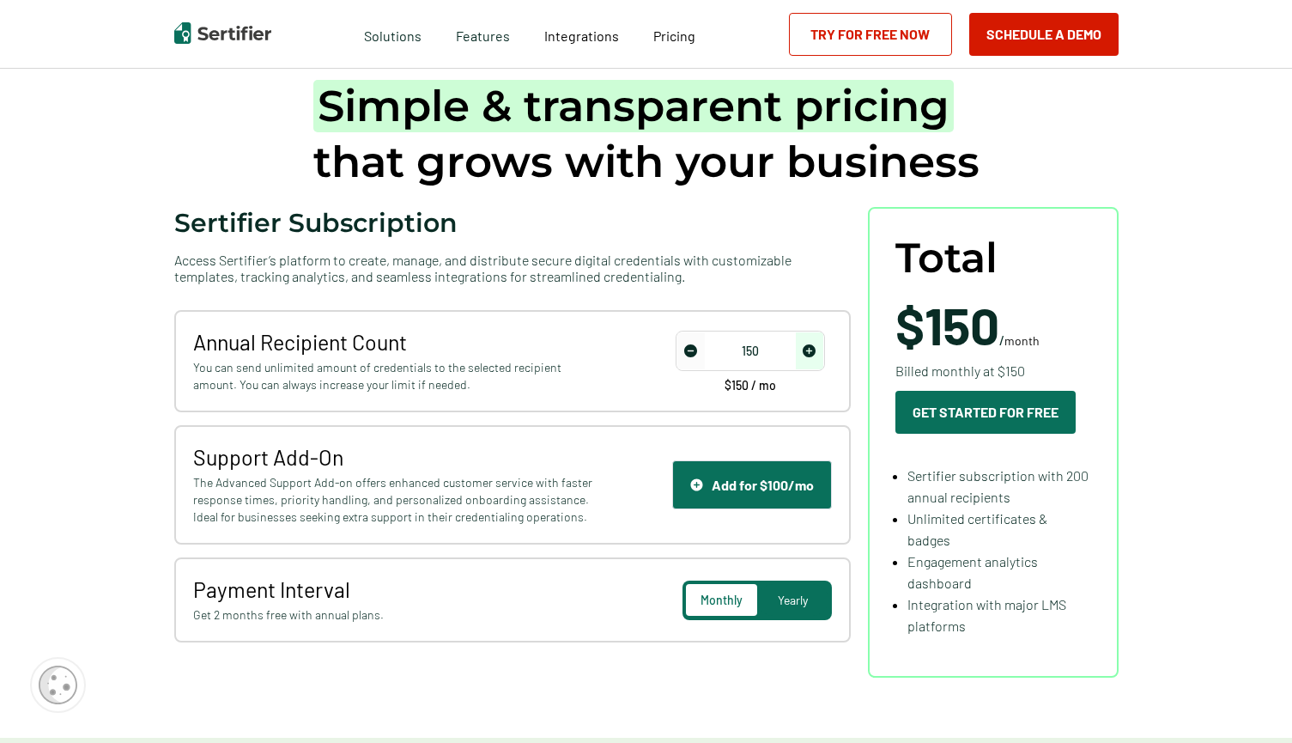
click at [694, 351] on img "decrease number" at bounding box center [690, 350] width 13 height 13
type input "100"
click at [694, 351] on img "decrease number" at bounding box center [690, 350] width 13 height 13
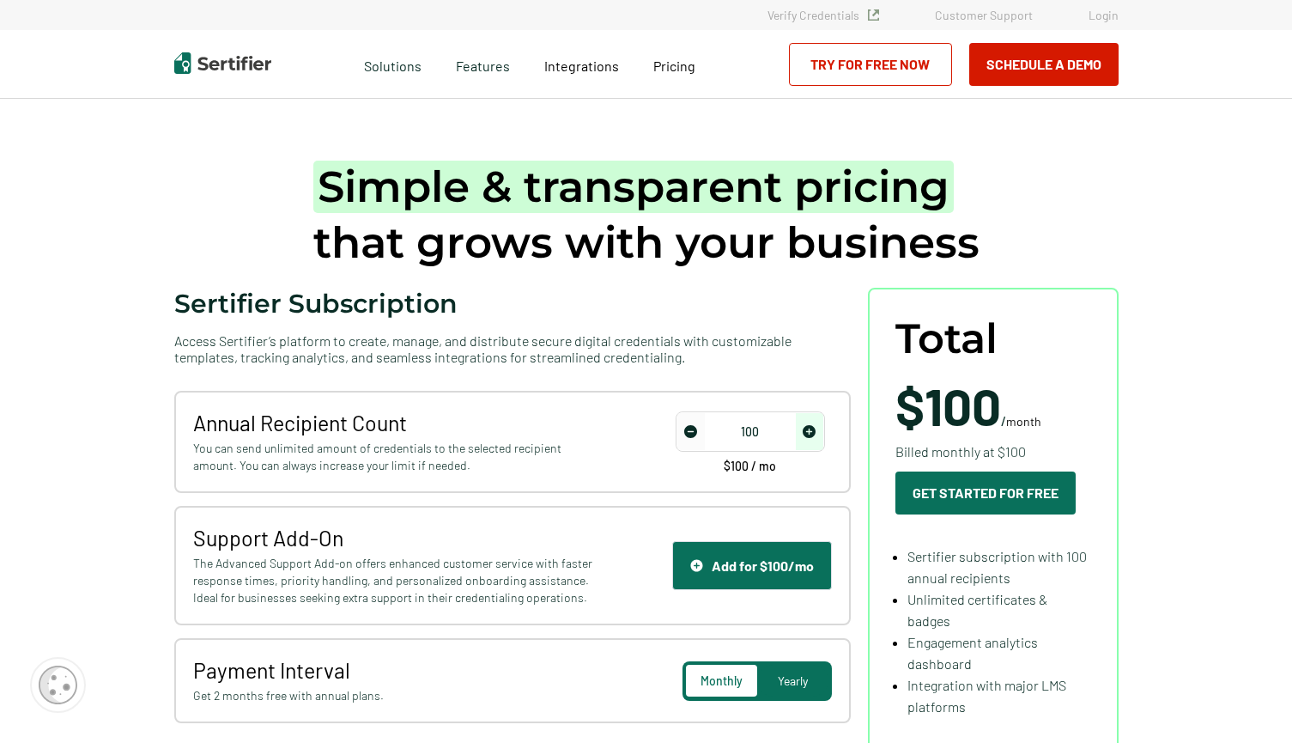
scroll to position [0, 3]
click at [1099, 19] on link "Login" at bounding box center [1104, 15] width 30 height 15
click at [412, 235] on h1 "Simple & transparent pricing that grows with your business" at bounding box center [646, 215] width 666 height 112
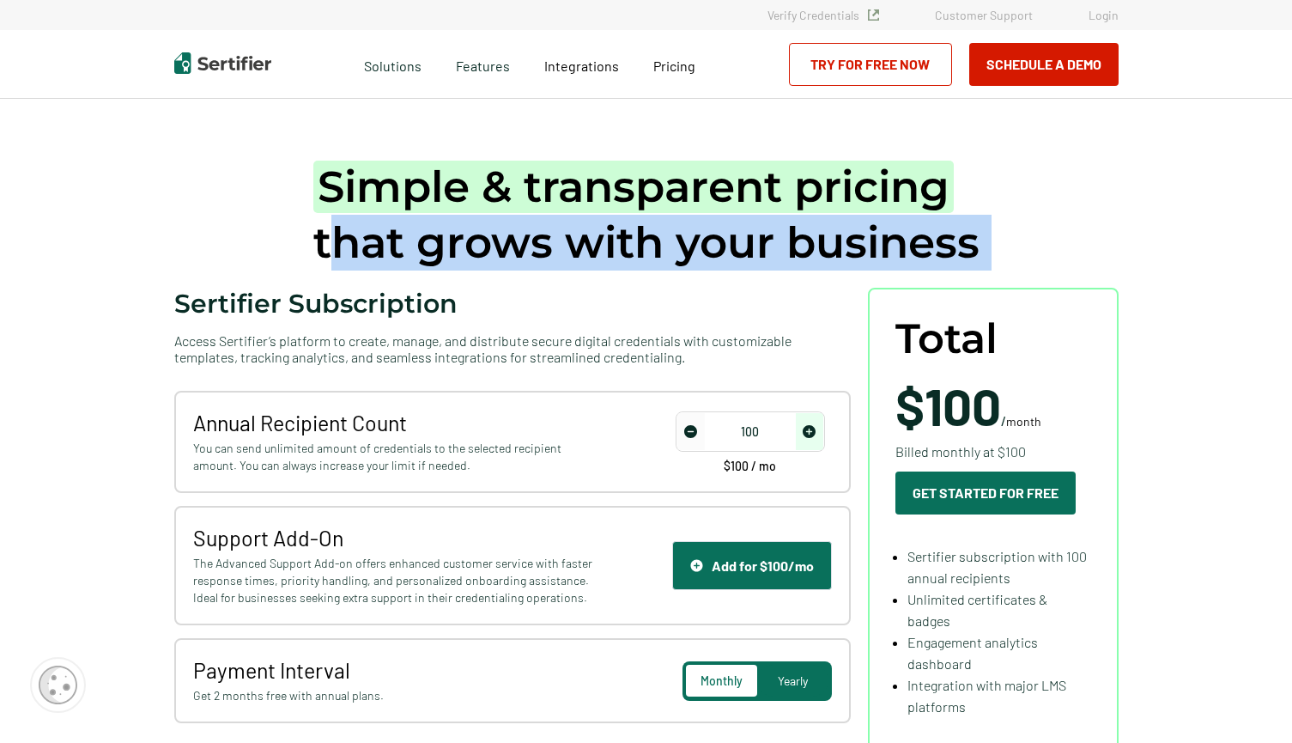
click at [525, 236] on h1 "Simple & transparent pricing that grows with your business" at bounding box center [646, 215] width 666 height 112
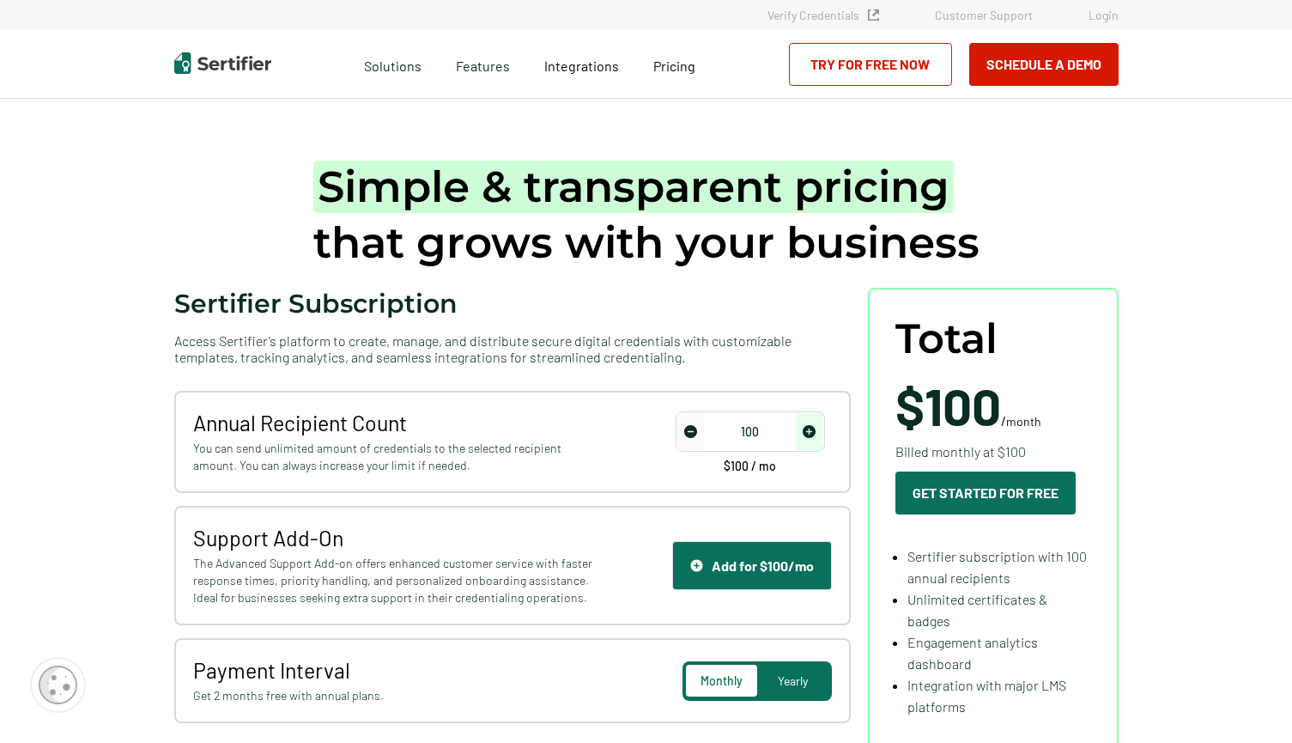
click at [525, 236] on h1 "Simple & transparent pricing that grows with your business" at bounding box center [646, 215] width 666 height 112
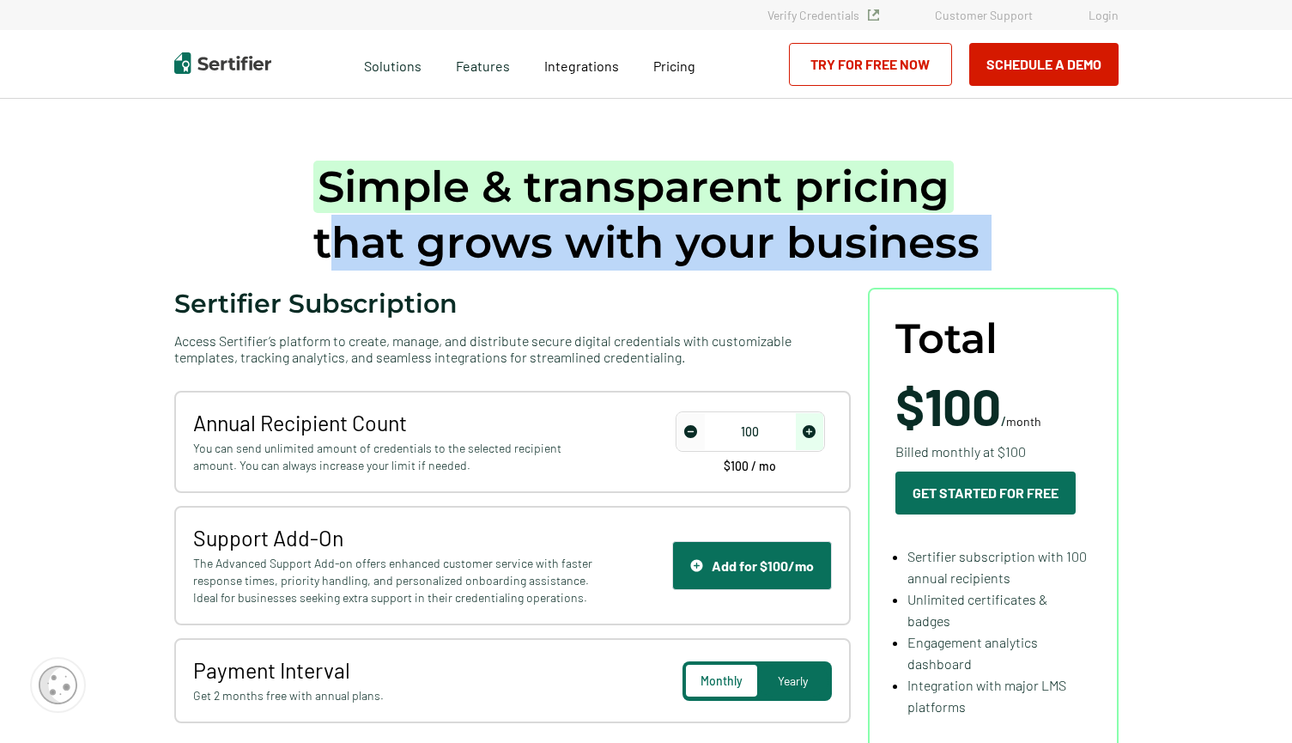
click at [525, 236] on h1 "Simple & transparent pricing that grows with your business" at bounding box center [646, 215] width 666 height 112
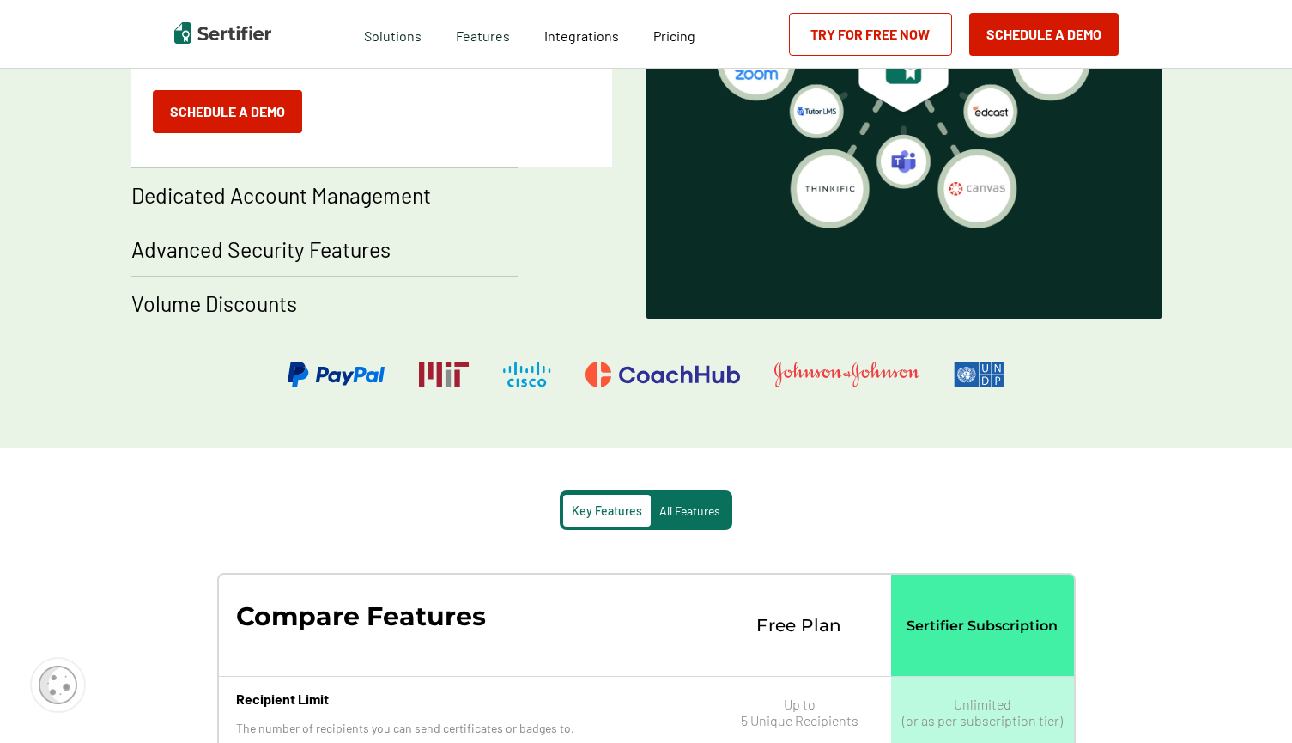
scroll to position [1262, 3]
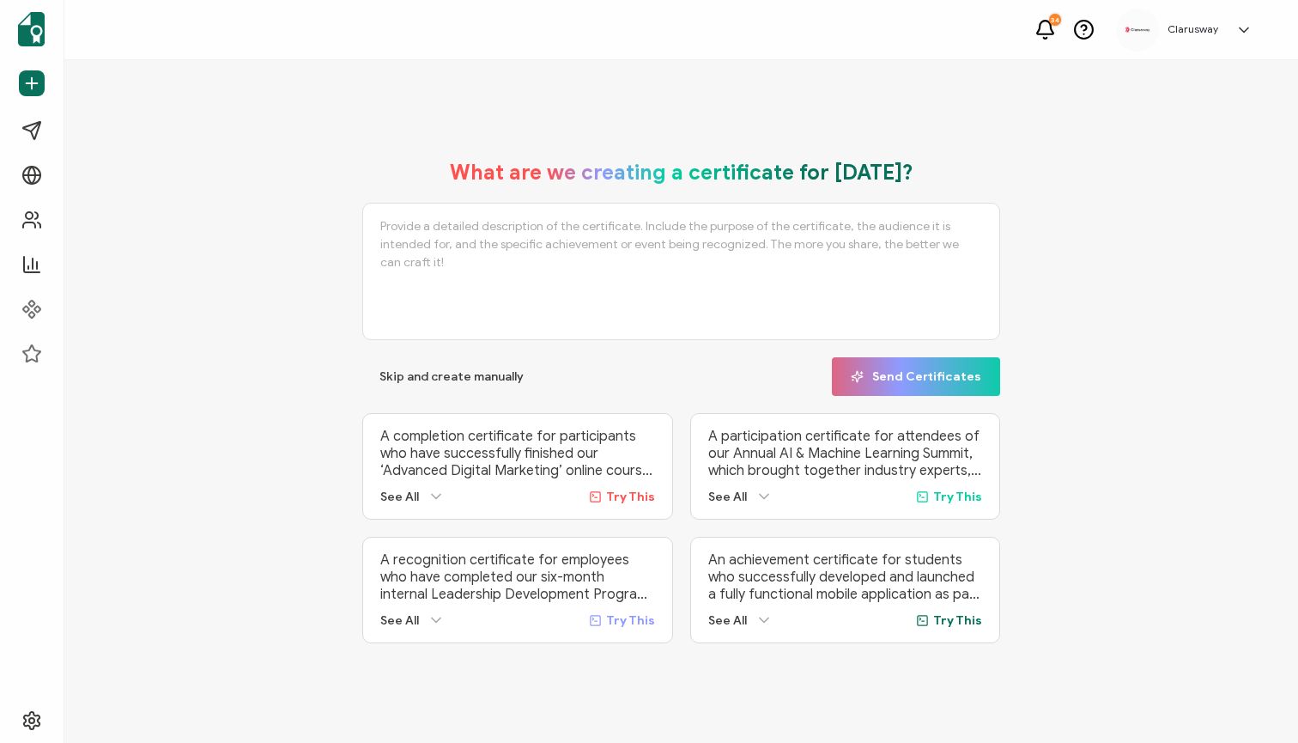
click at [1209, 33] on h5 "Clarusway" at bounding box center [1193, 29] width 51 height 12
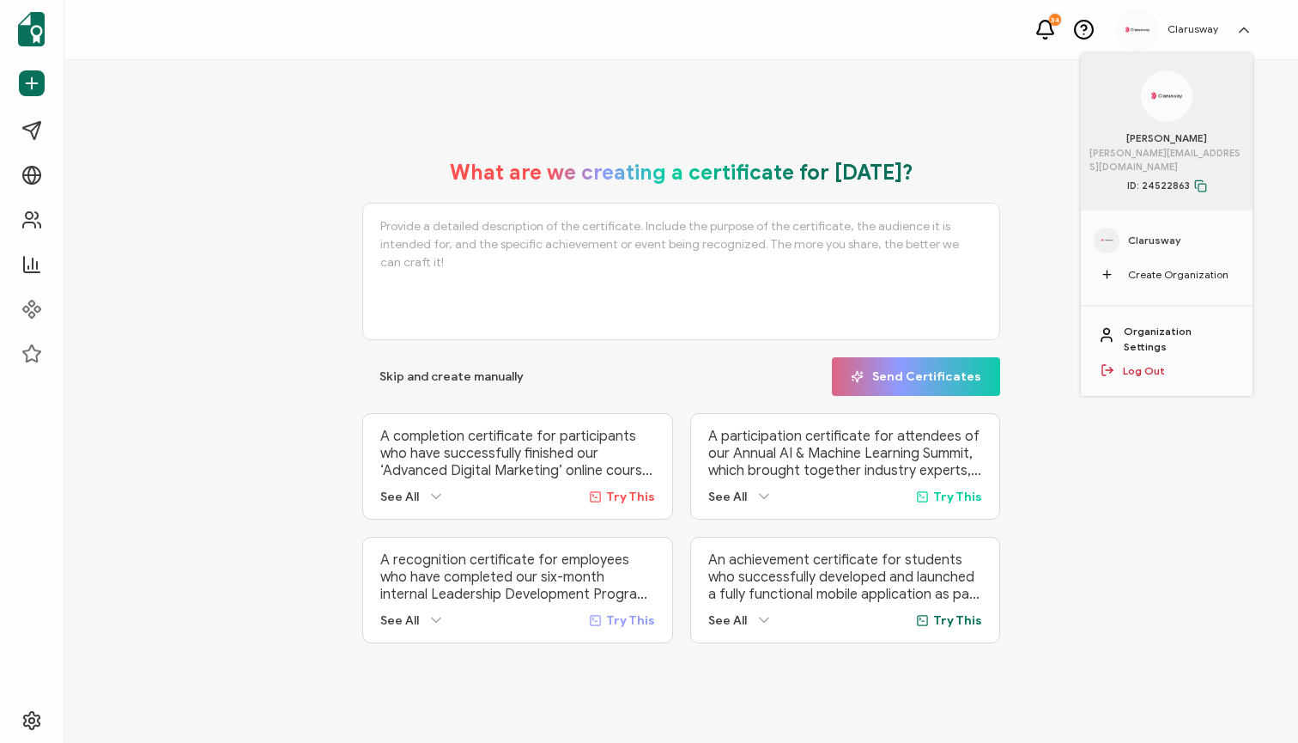
click at [1150, 324] on link "Organization Settings" at bounding box center [1180, 339] width 112 height 31
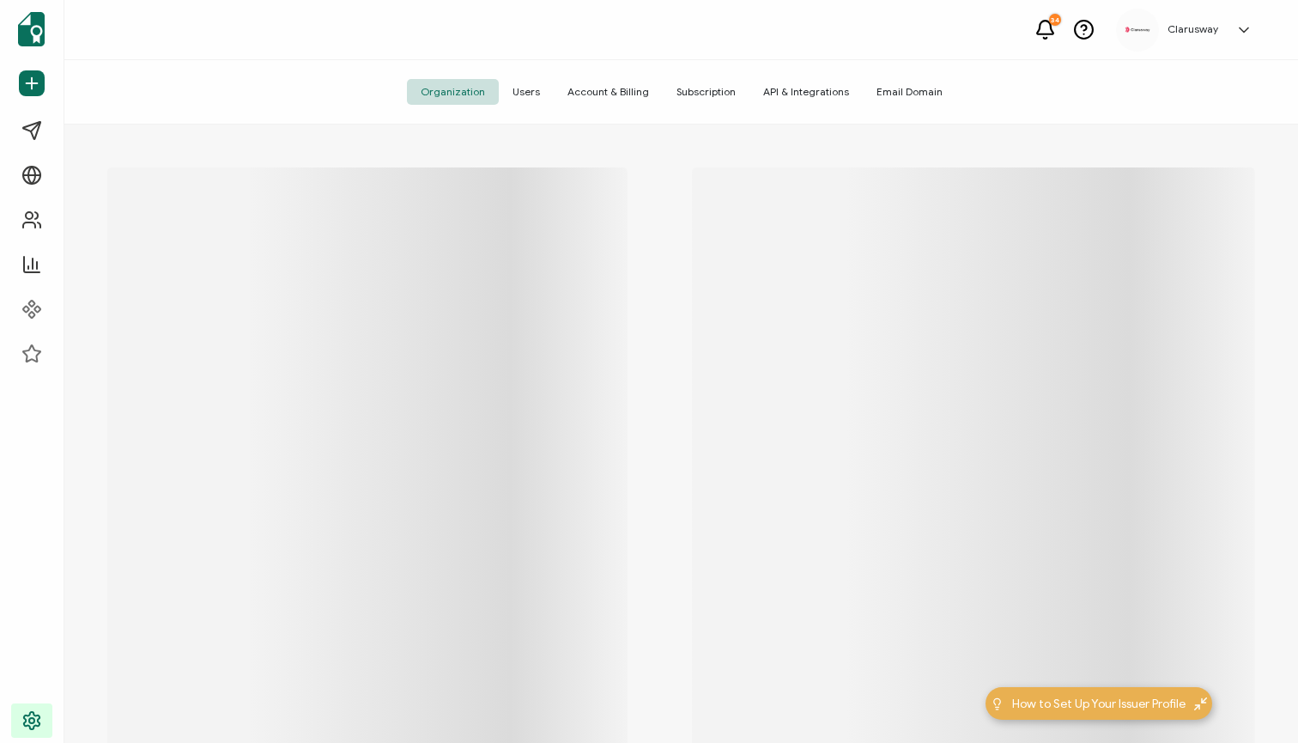
click at [595, 91] on span "Account & Billing" at bounding box center [608, 92] width 109 height 26
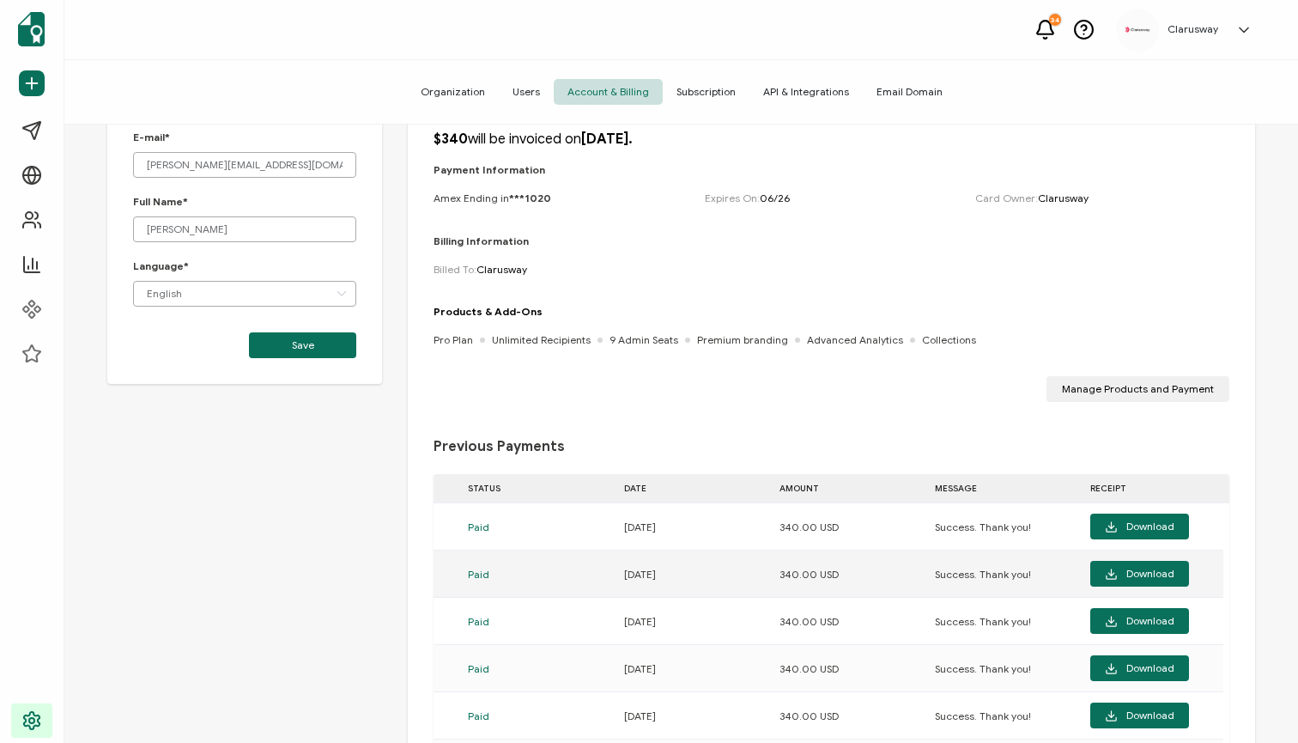
scroll to position [88, 0]
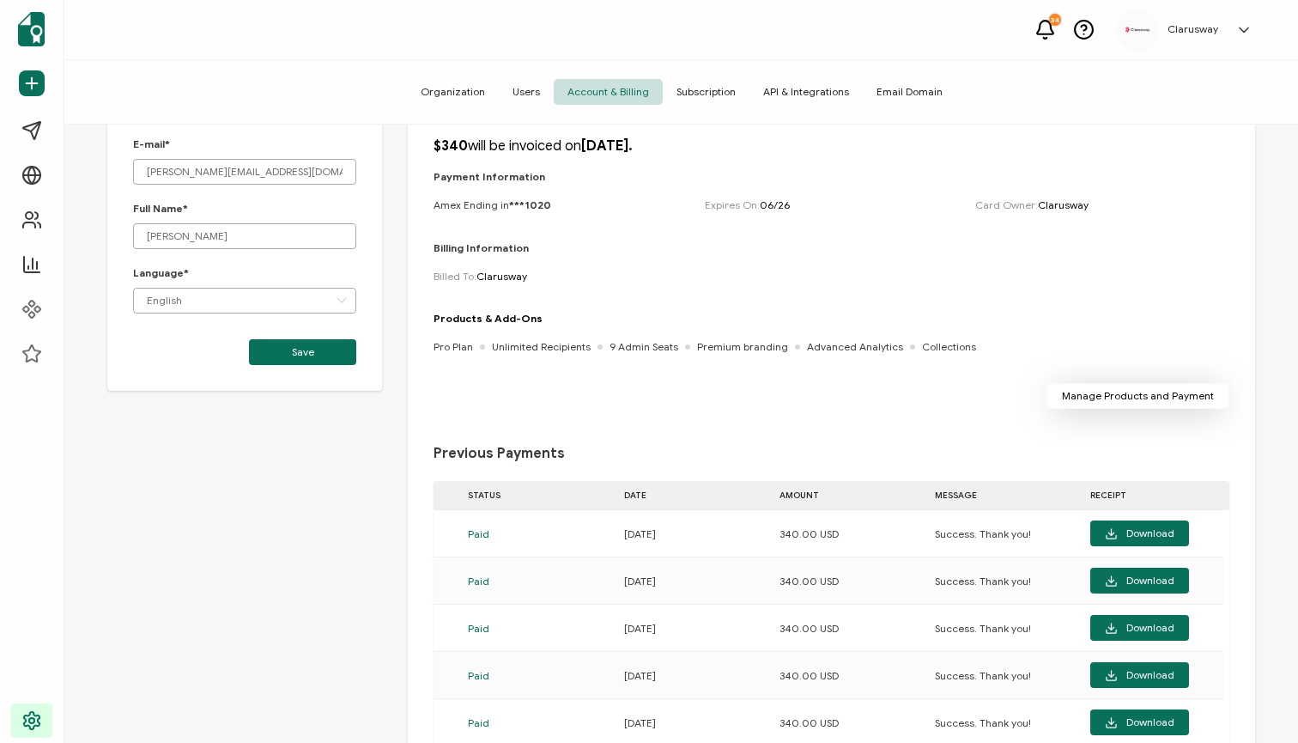
click at [1127, 400] on span "Manage Products and Payment" at bounding box center [1138, 396] width 152 height 10
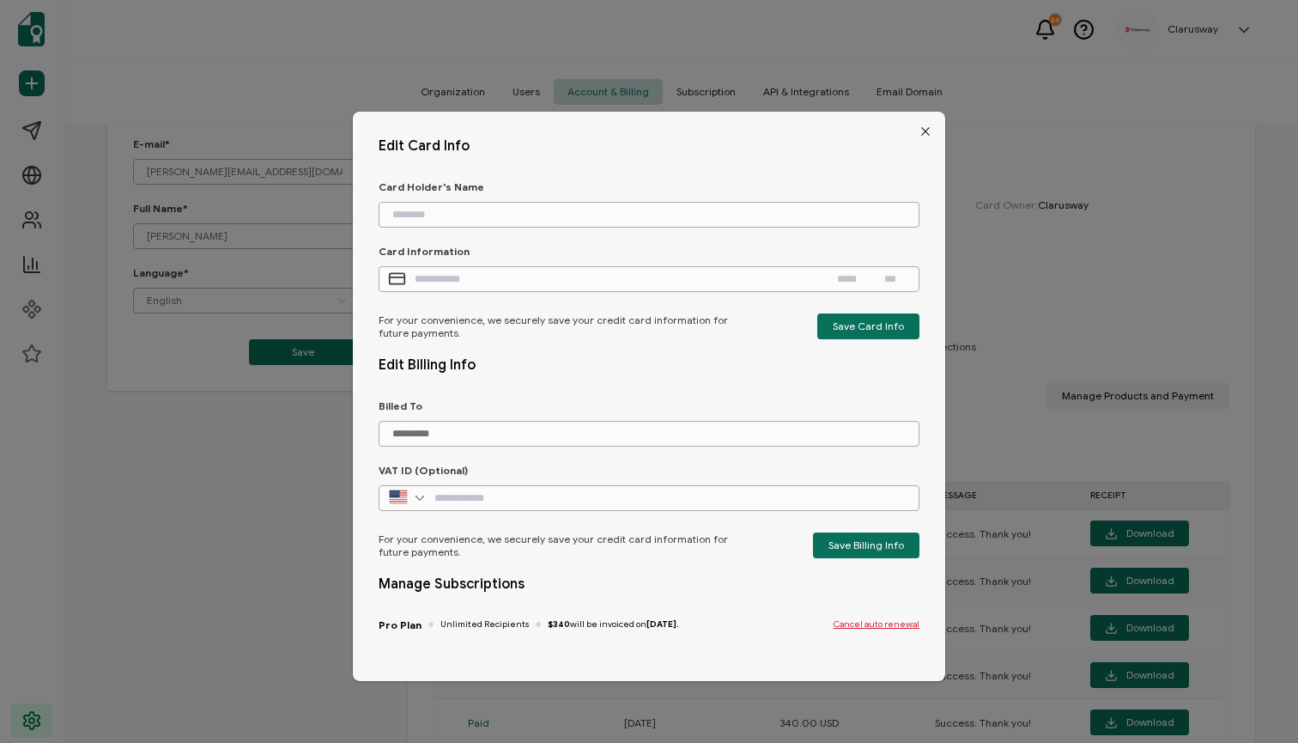
click at [615, 622] on span "$340 will be invoiced on 18 January, 2026." at bounding box center [613, 624] width 131 height 10
click at [593, 625] on span "$340 will be invoiced on 18 January, 2026." at bounding box center [613, 624] width 131 height 10
click at [906, 125] on button "Close" at bounding box center [925, 131] width 39 height 39
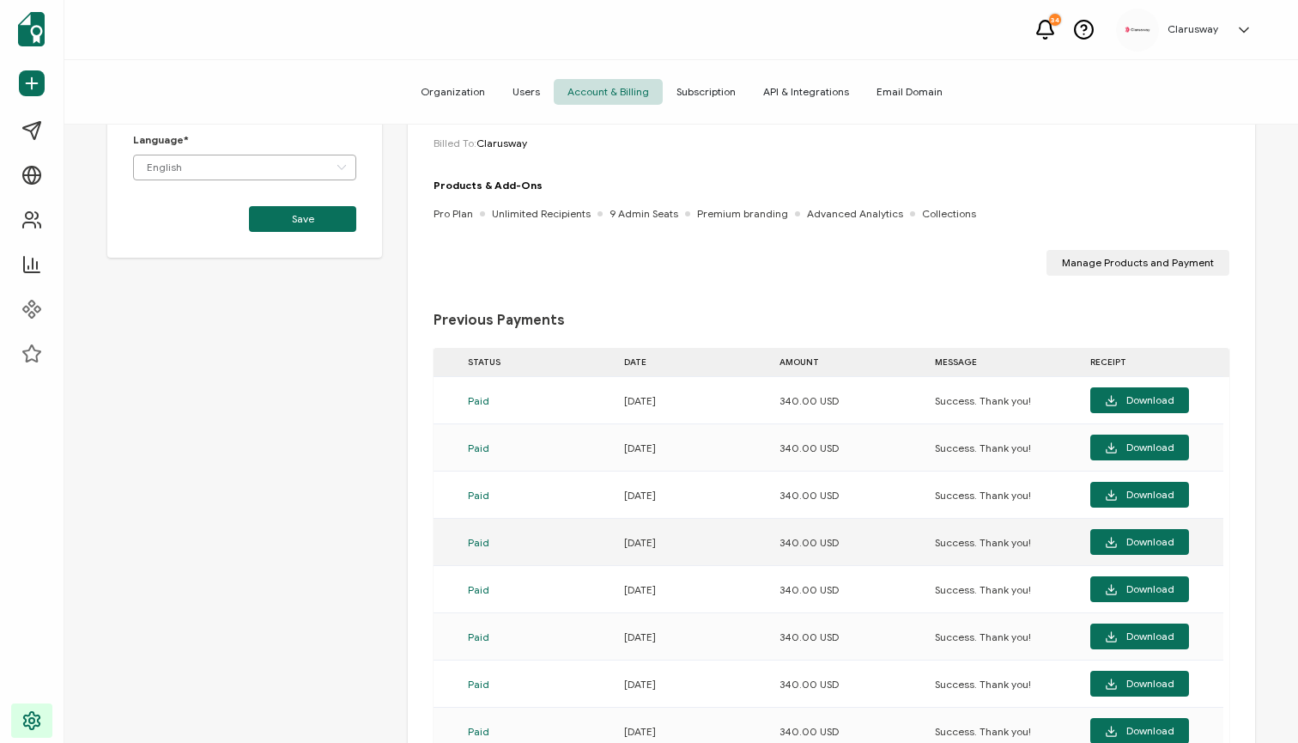
scroll to position [209, 0]
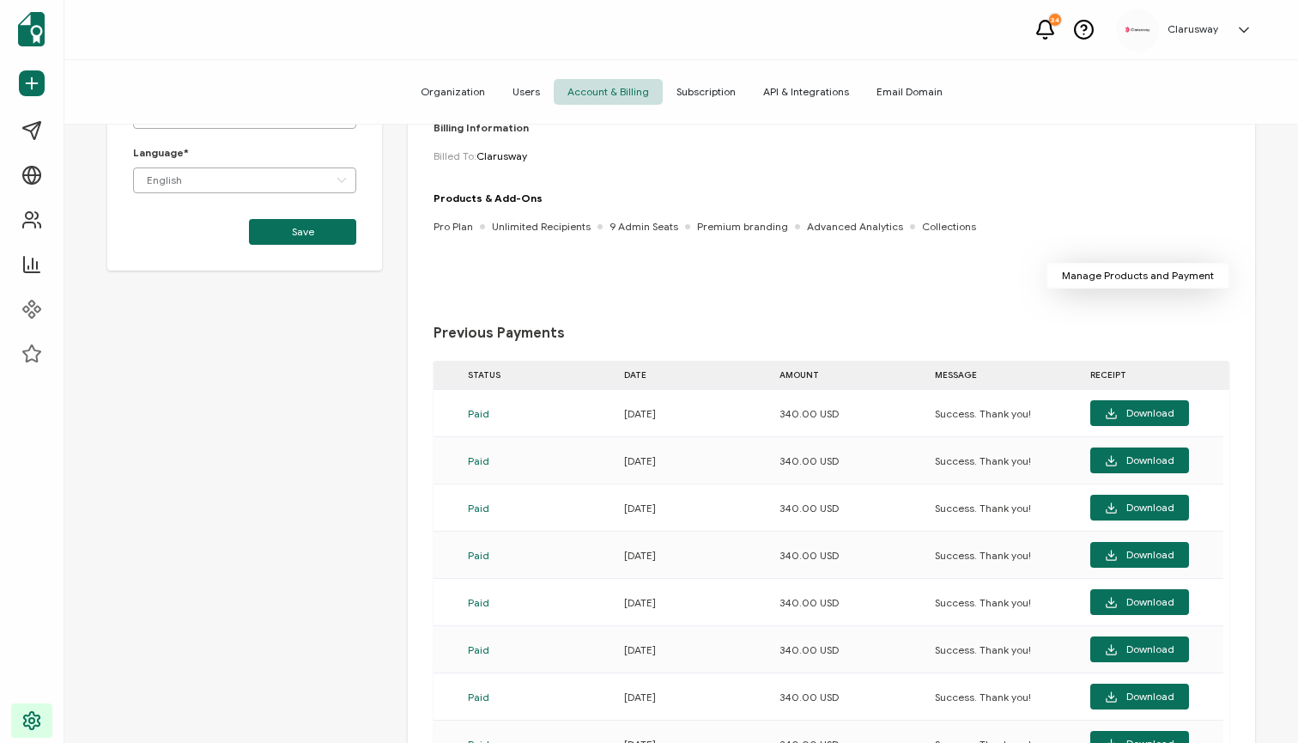
click at [1096, 276] on span "Manage Products and Payment" at bounding box center [1138, 275] width 152 height 10
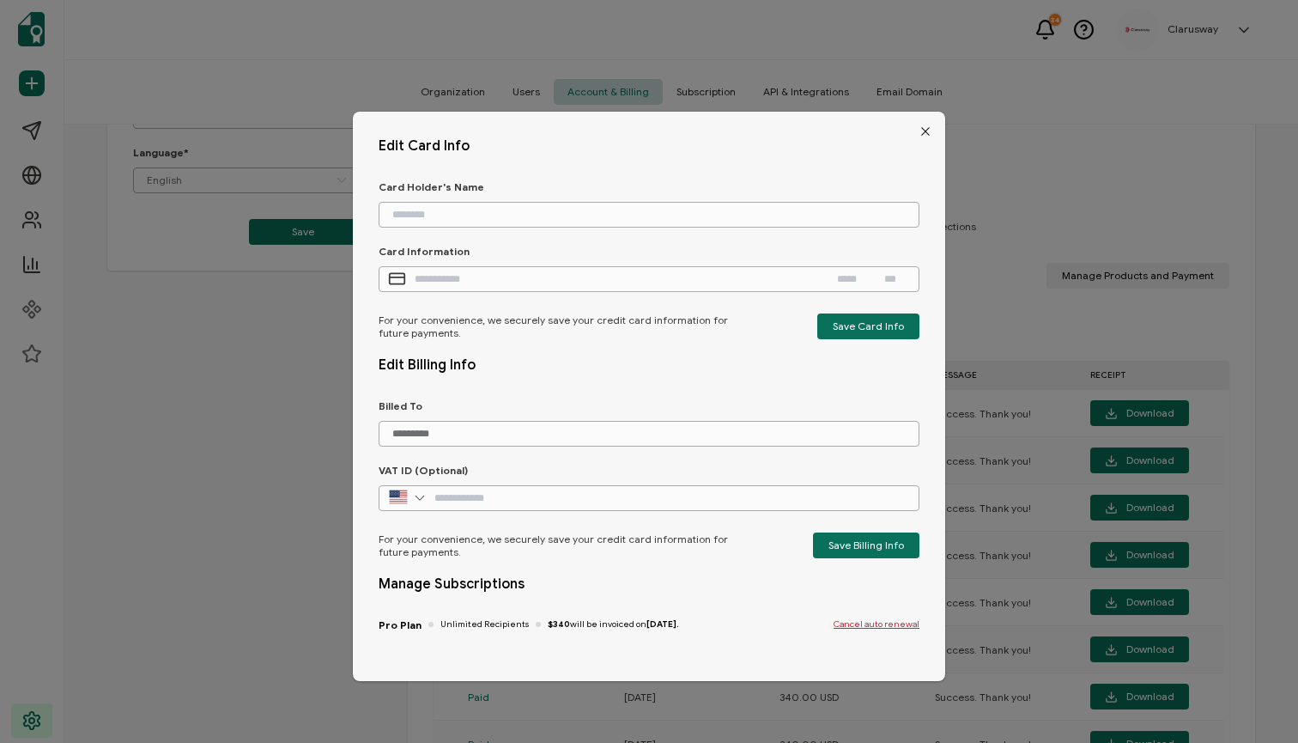
click at [604, 623] on span "$340 will be invoiced on 18 January, 2026." at bounding box center [613, 624] width 131 height 10
click at [574, 620] on span "$340 will be invoiced on 18 January, 2026." at bounding box center [613, 624] width 131 height 10
click at [919, 126] on icon "Close" at bounding box center [926, 131] width 14 height 14
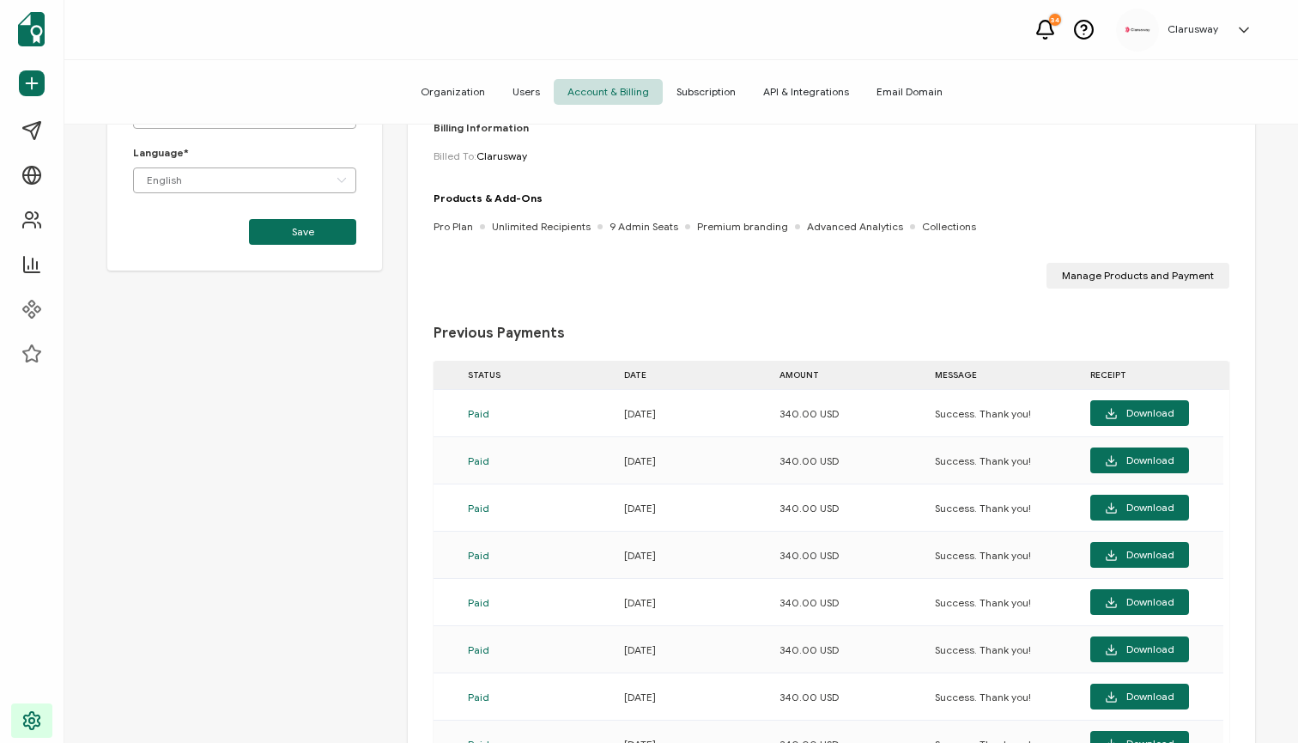
click at [734, 82] on span "Subscription" at bounding box center [706, 92] width 87 height 26
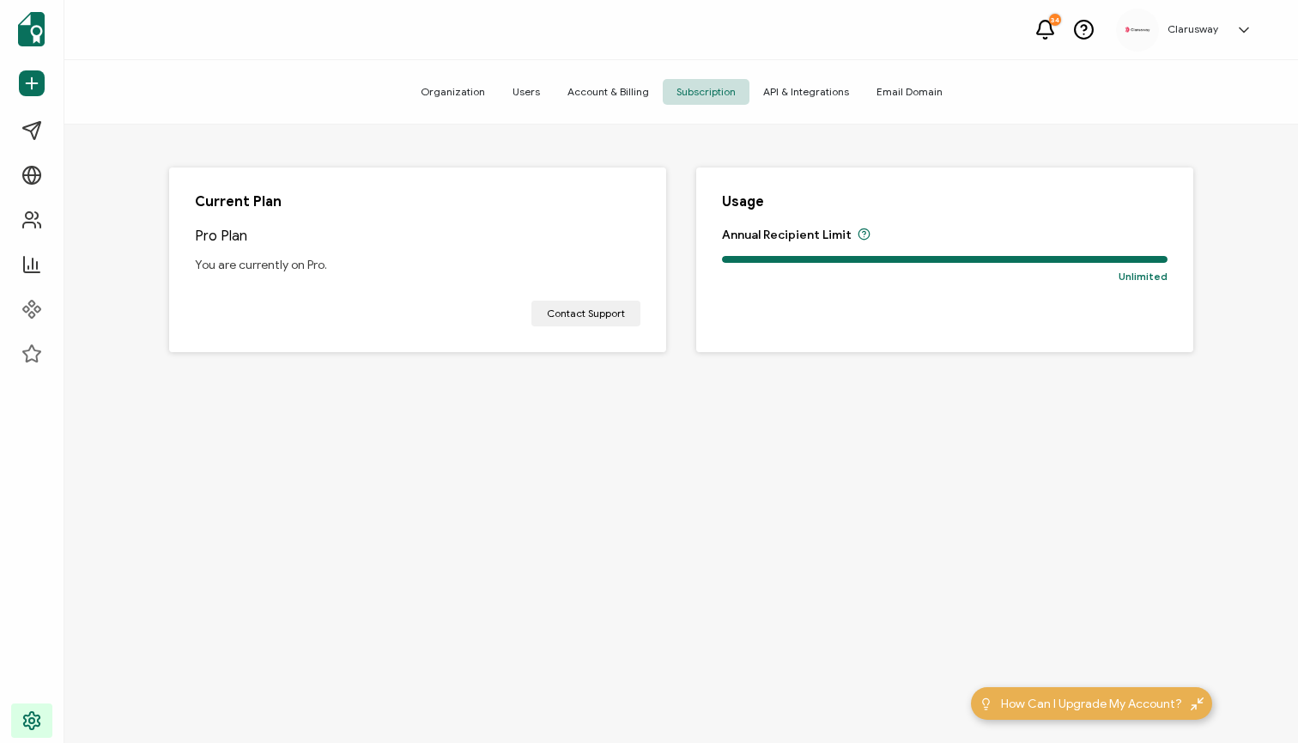
click at [807, 105] on div "Organization Users Account & Billing Subscription API & Integrations Email Doma…" at bounding box center [681, 92] width 1234 height 64
click at [816, 92] on span "API & Integrations" at bounding box center [806, 92] width 113 height 26
